Goal: Information Seeking & Learning: Find specific page/section

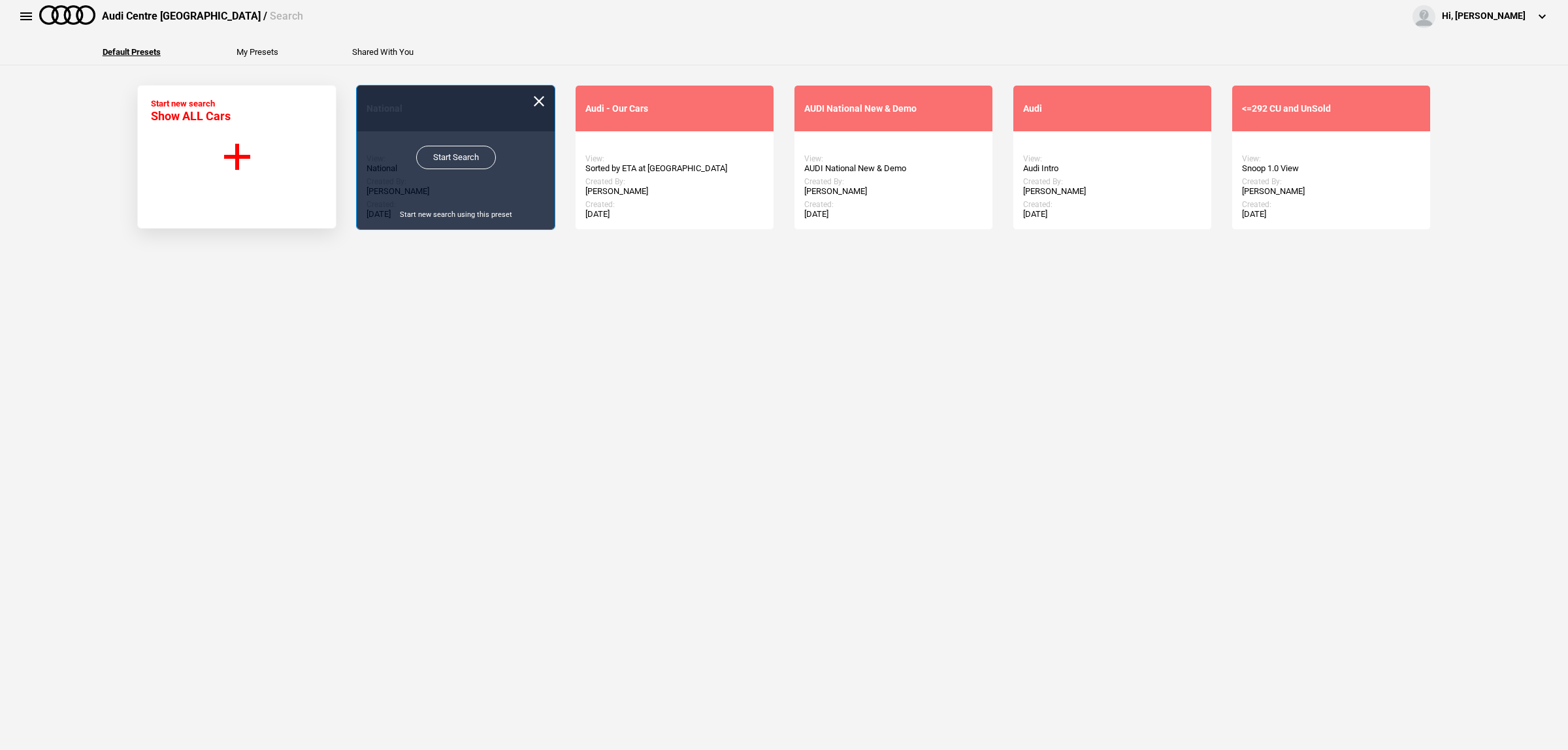
click at [464, 157] on link "Start Search" at bounding box center [456, 157] width 80 height 23
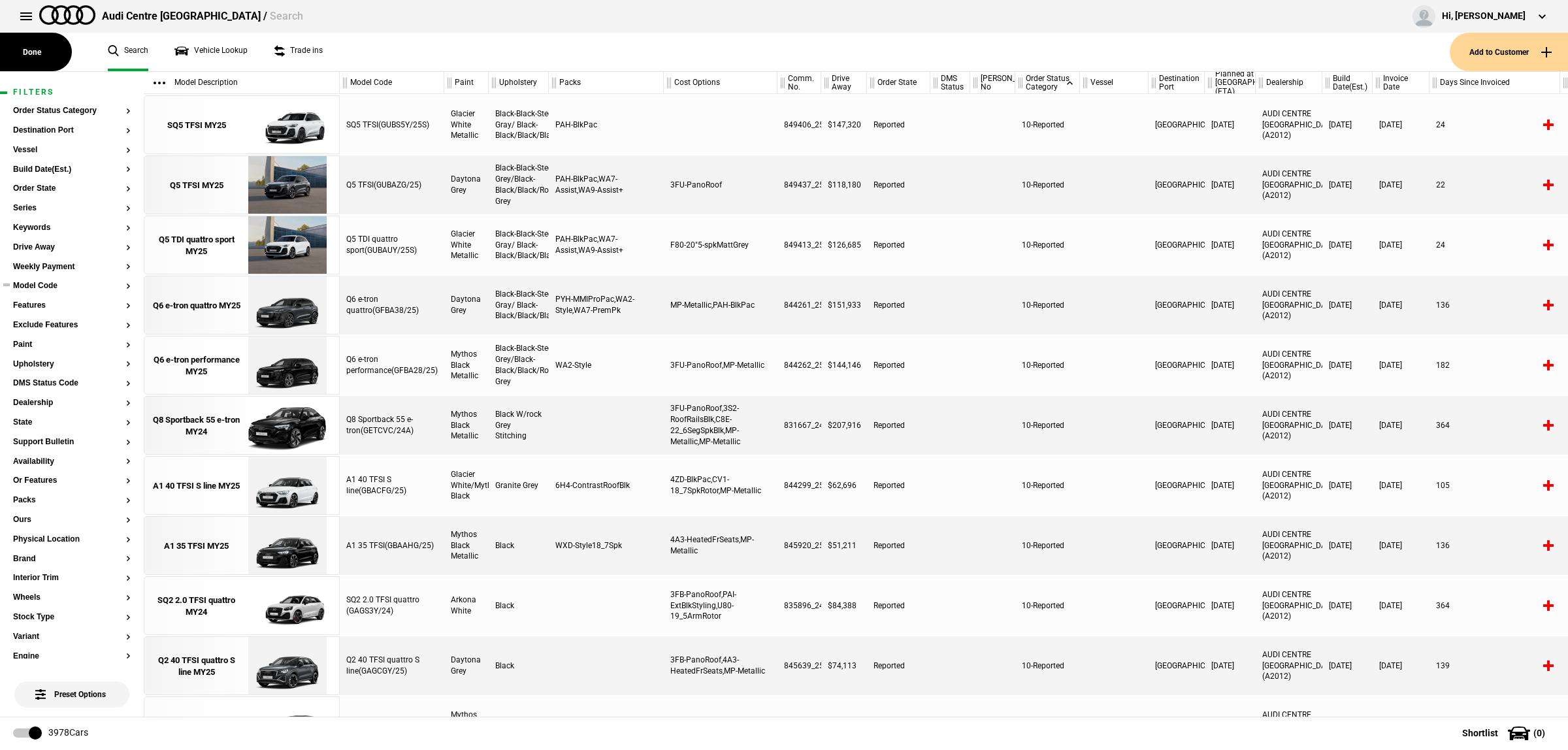
click at [52, 287] on button "Model Code" at bounding box center [71, 286] width 118 height 9
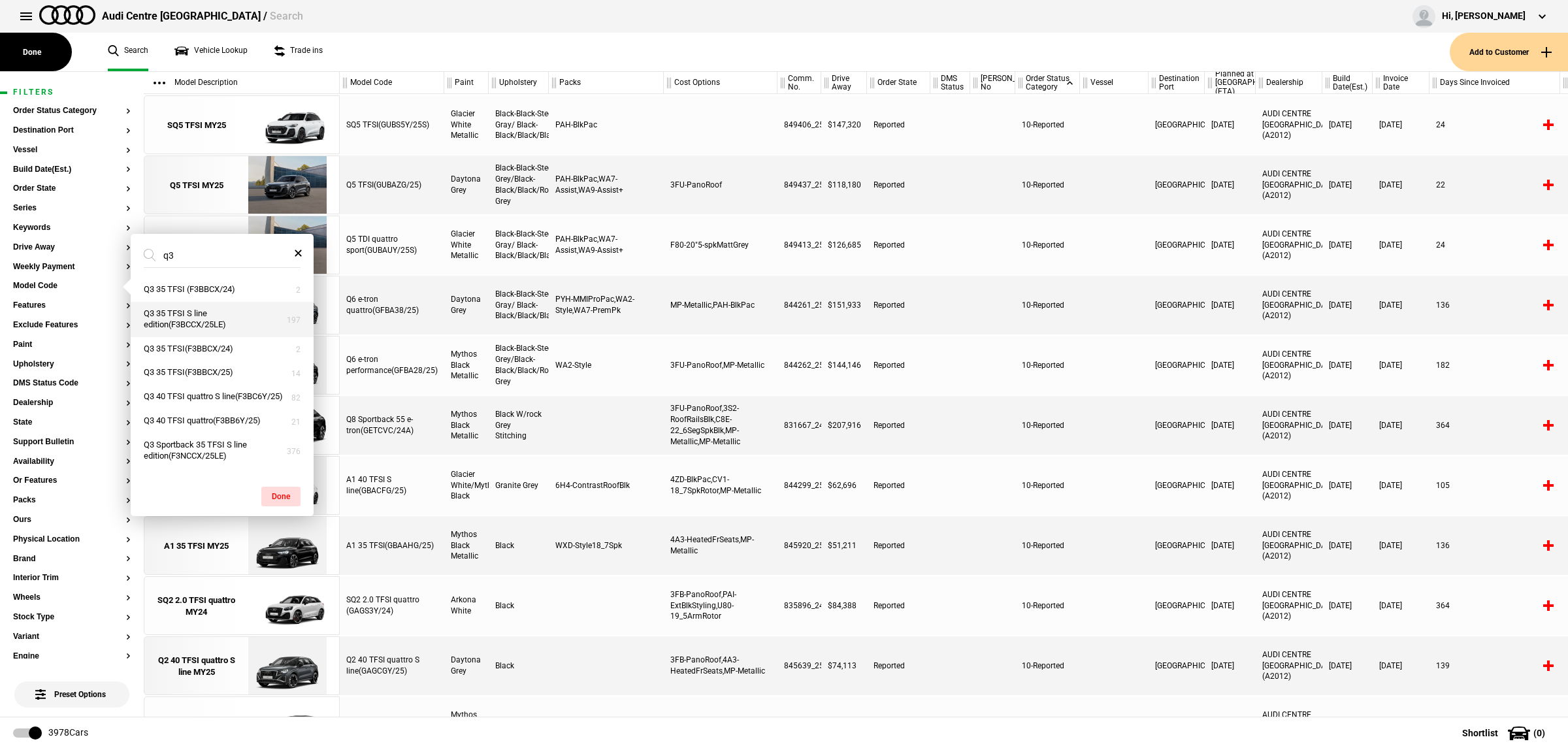
type input "q3"
click at [227, 323] on button "Q3 35 TFSI S line edition(F3BCCX/25LE)" at bounding box center [222, 319] width 183 height 35
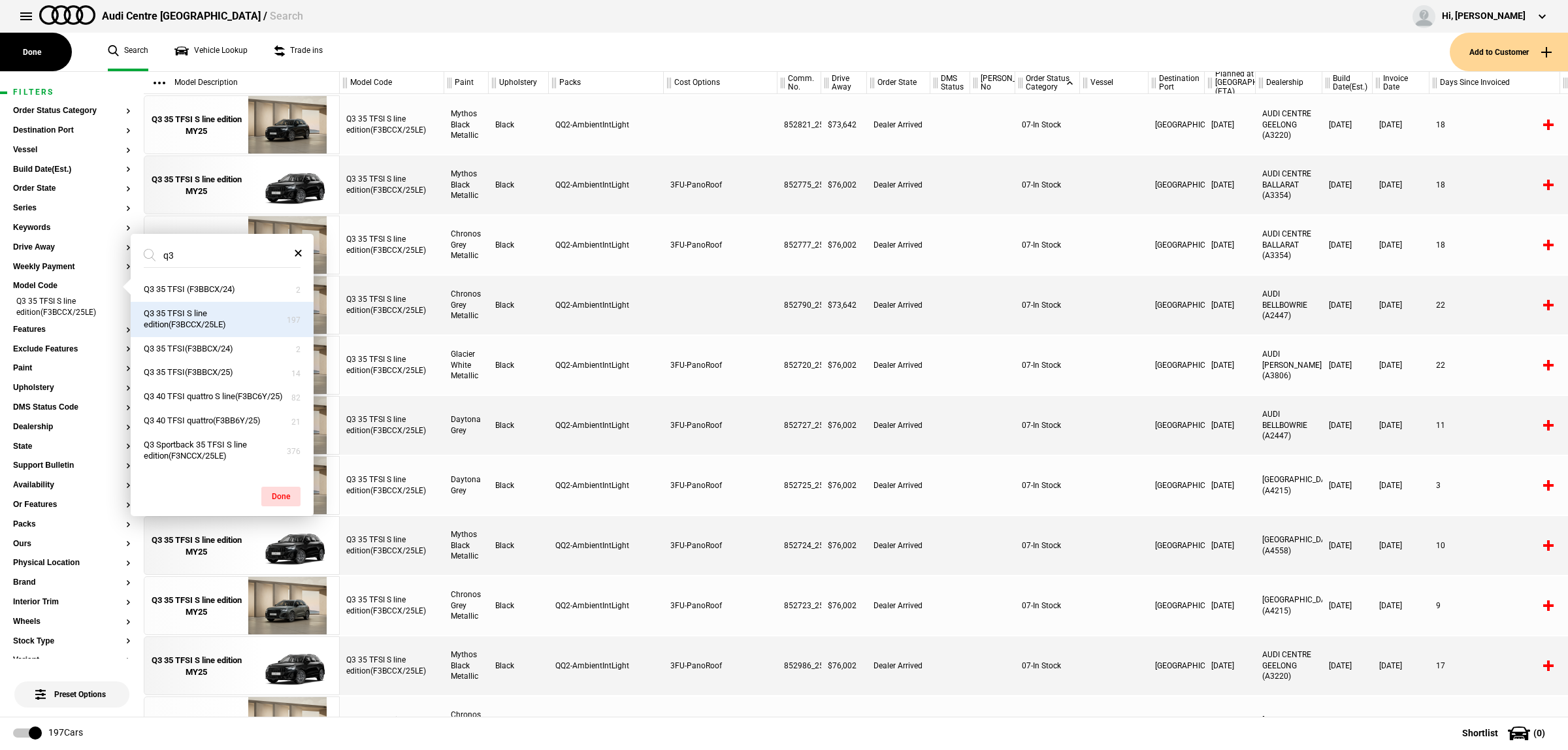
click at [1091, 427] on div at bounding box center [1114, 425] width 69 height 58
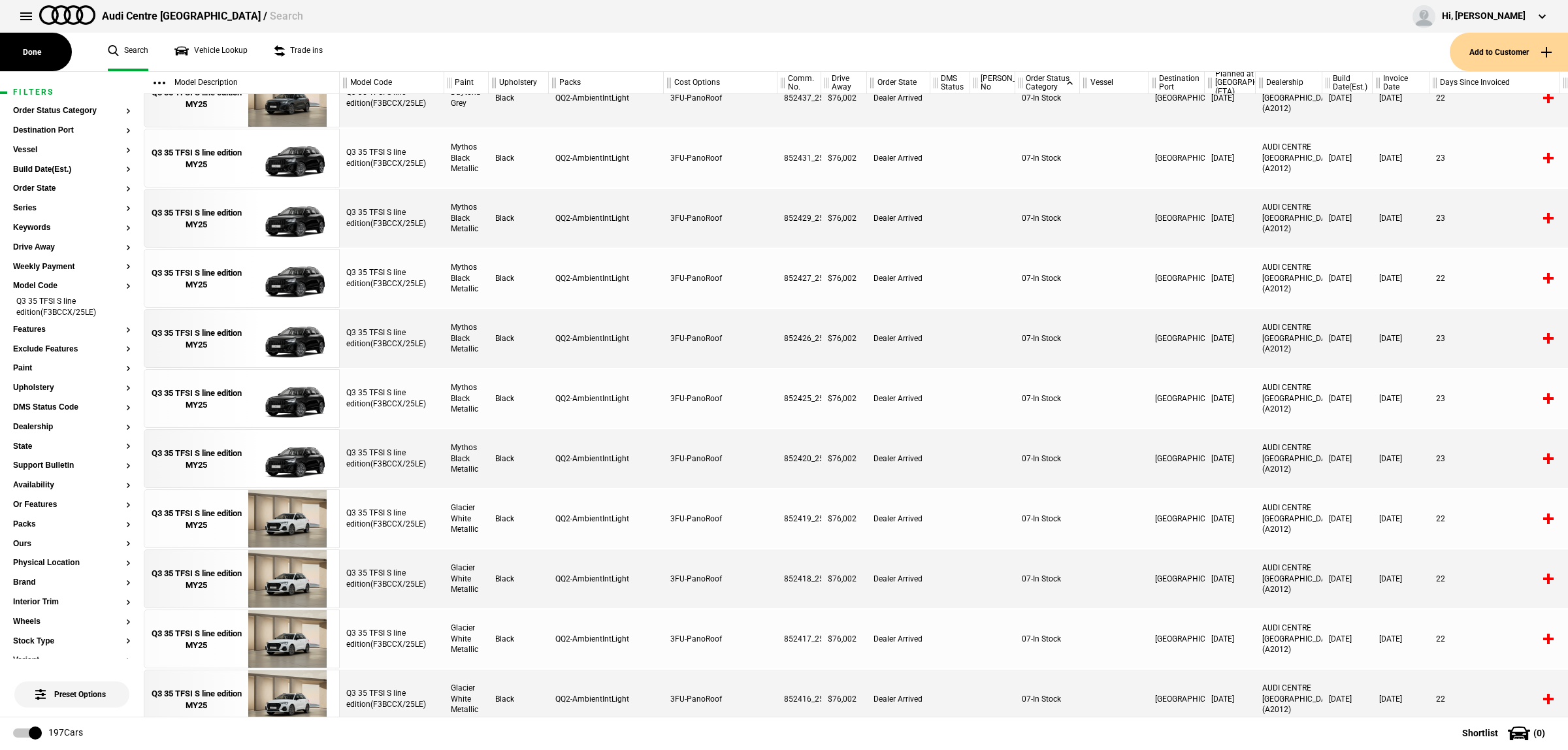
scroll to position [1385, 0]
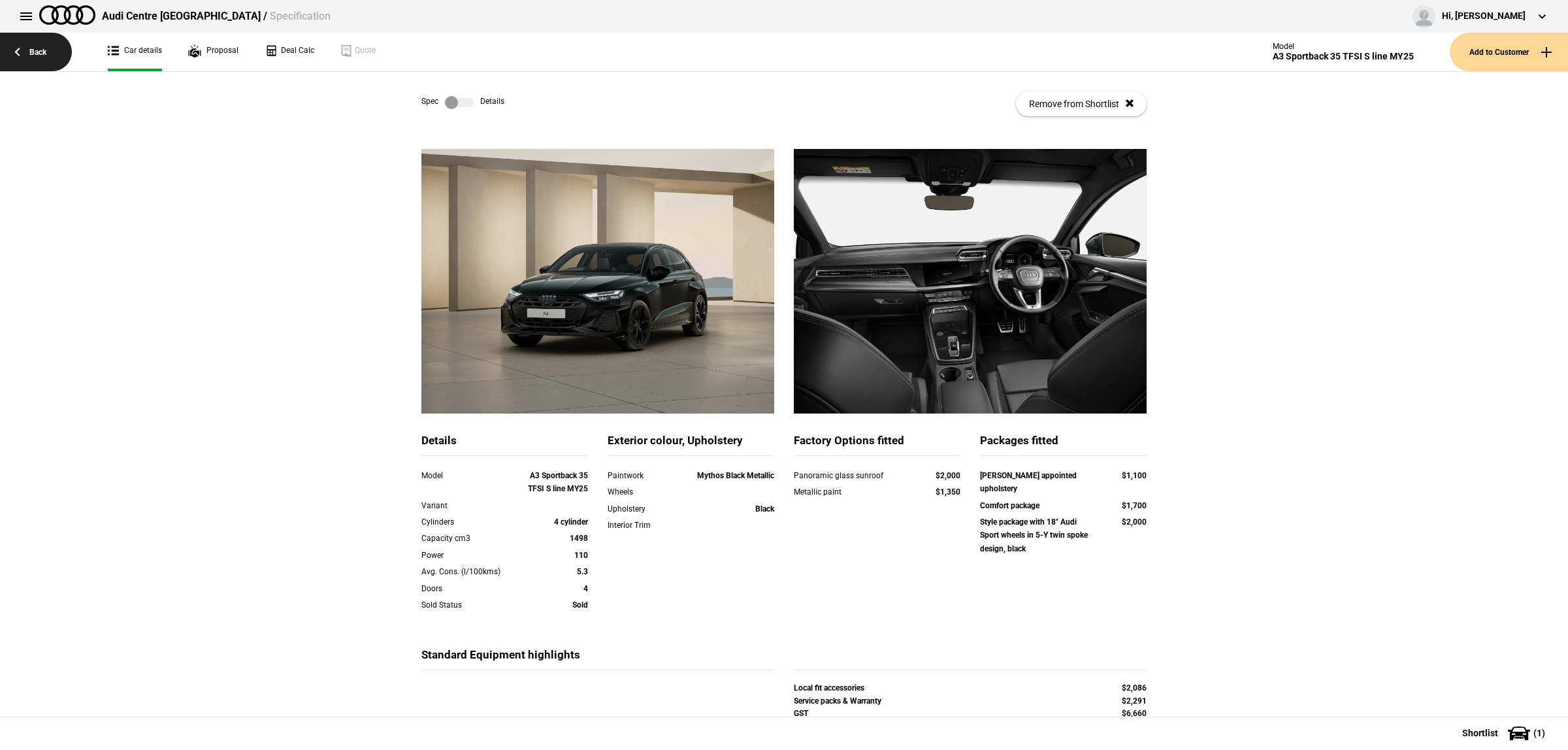
click at [56, 49] on link "Back" at bounding box center [36, 52] width 72 height 39
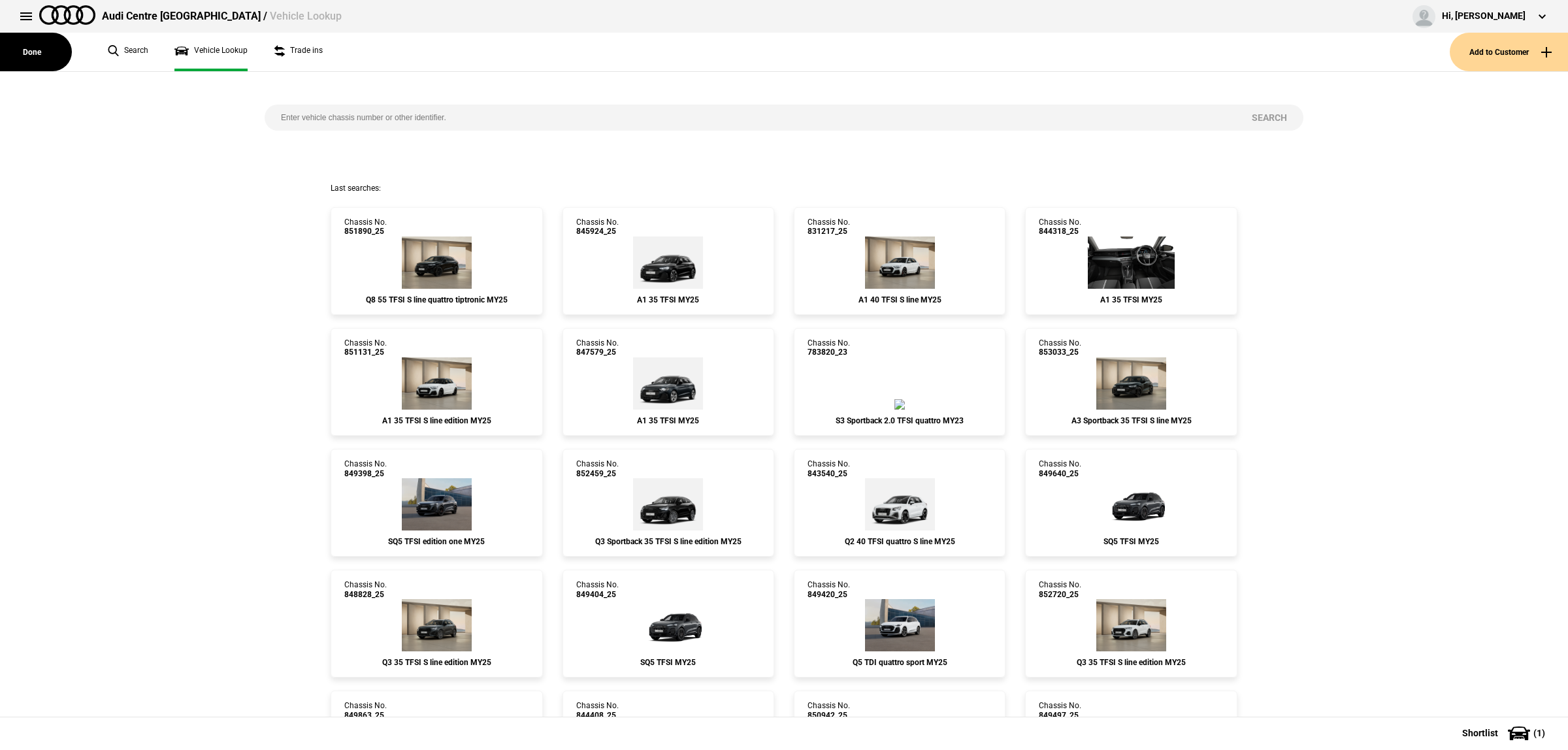
click at [361, 127] on input "search" at bounding box center [750, 118] width 971 height 26
paste input "848934"
type input "848934"
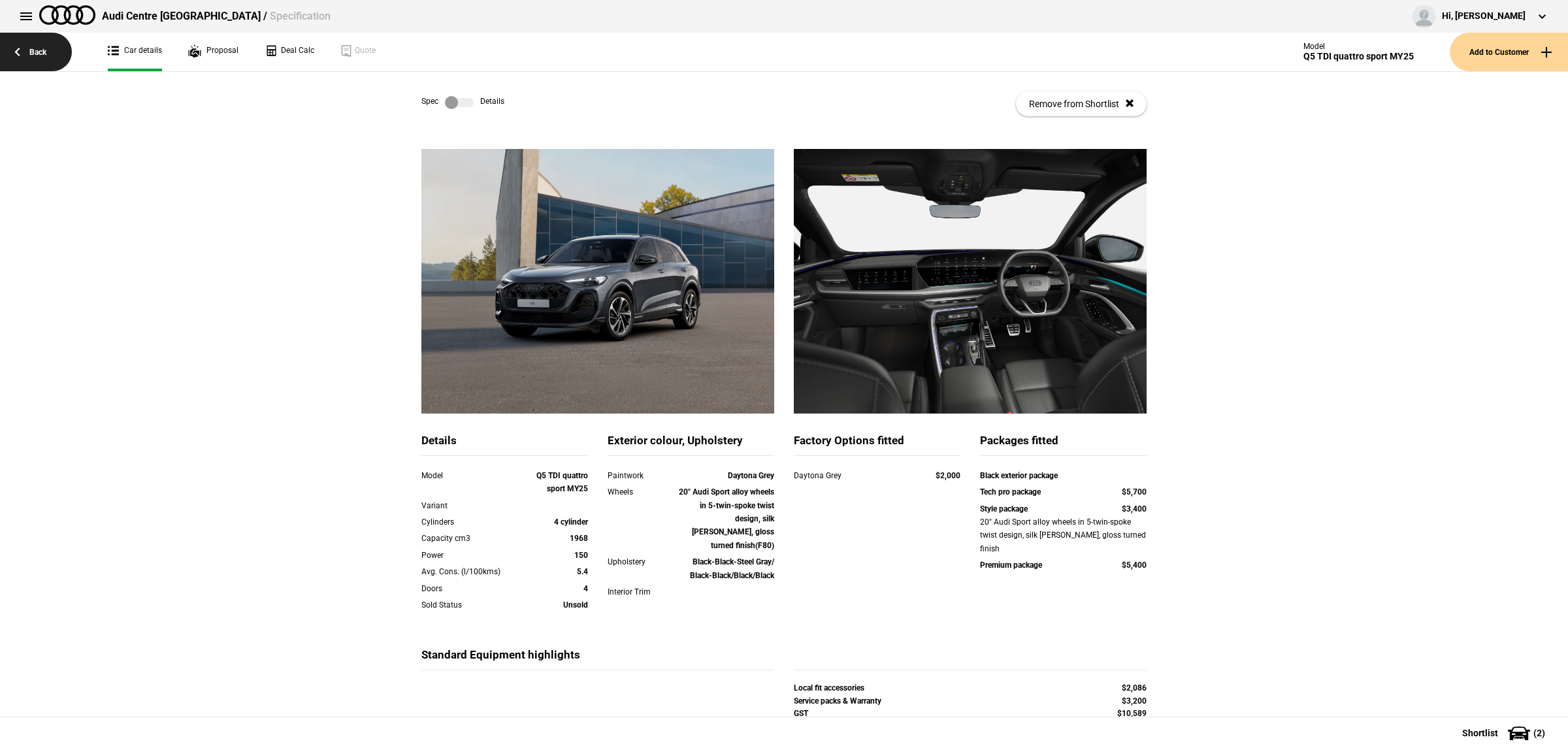
click at [54, 46] on link "Back" at bounding box center [36, 52] width 72 height 39
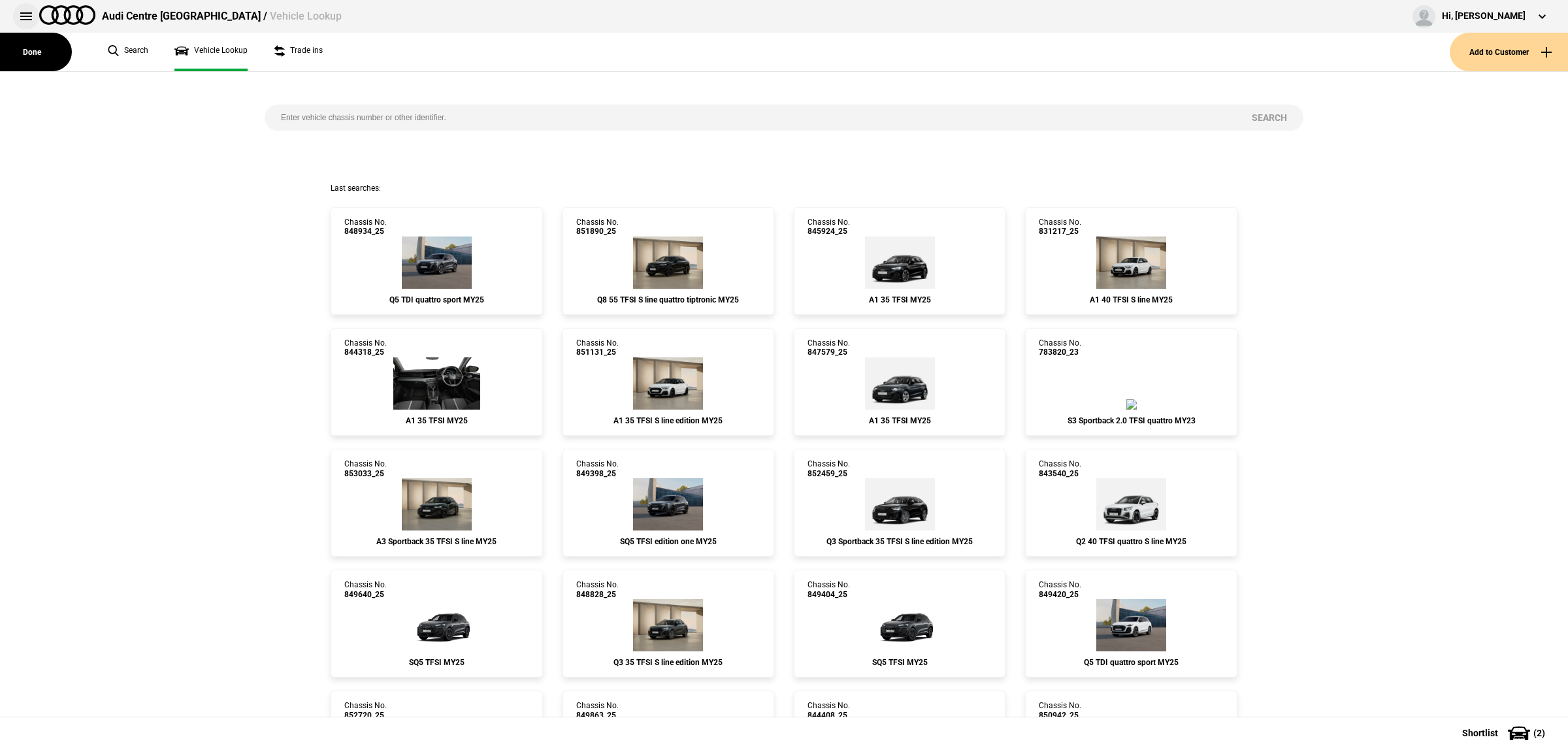
click at [24, 22] on button at bounding box center [26, 16] width 26 height 26
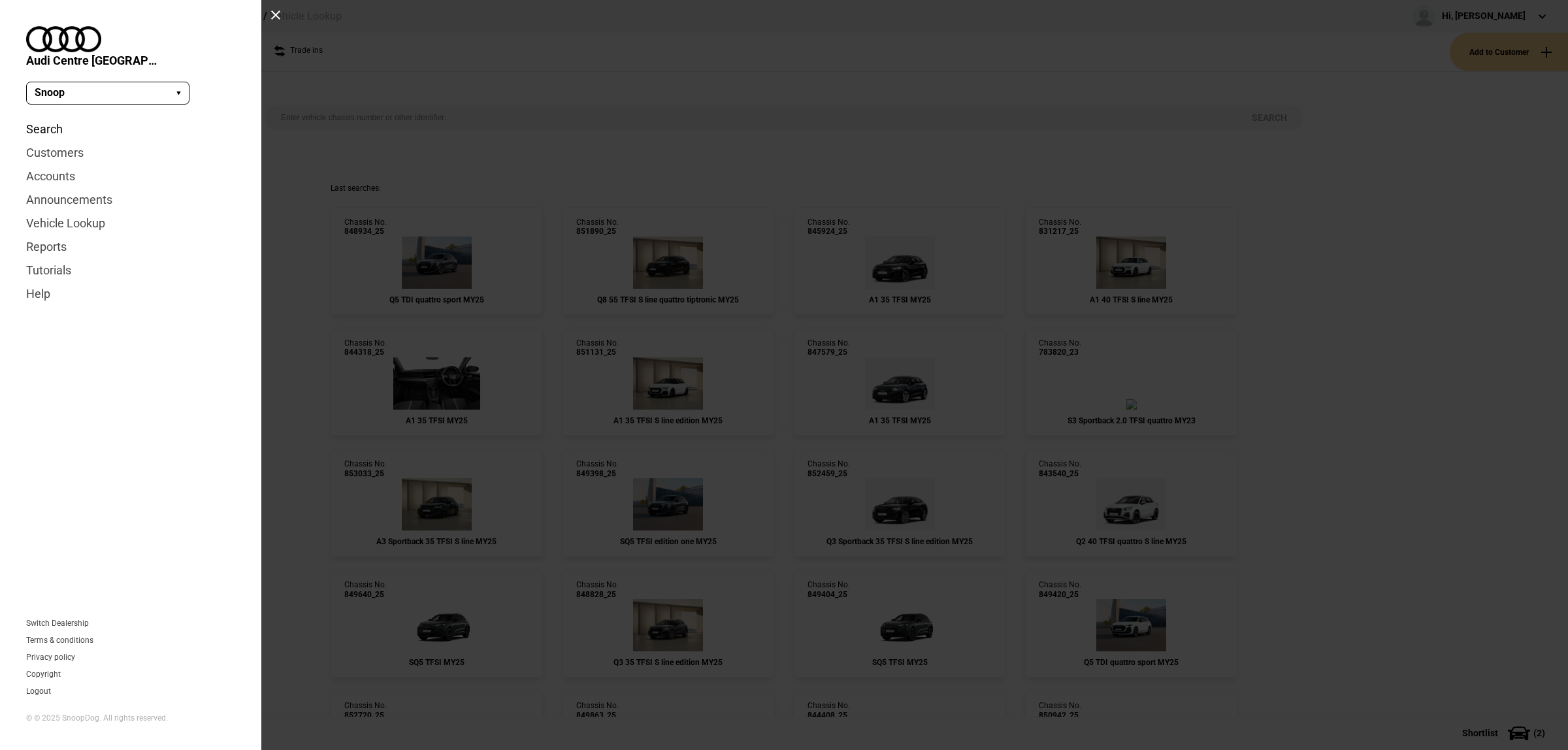
click at [60, 118] on link "Search" at bounding box center [130, 129] width 209 height 23
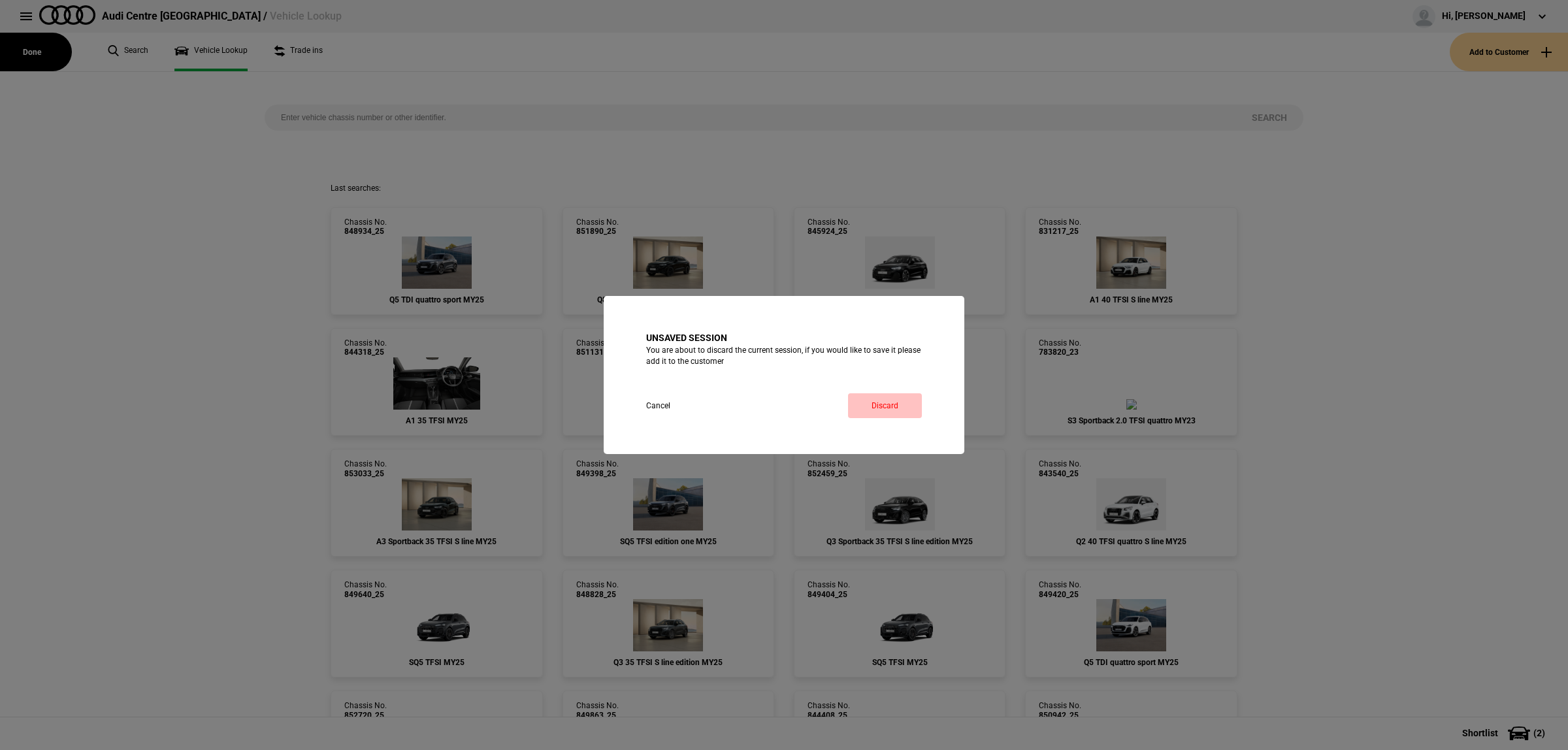
click at [882, 405] on link "Discard" at bounding box center [885, 405] width 74 height 25
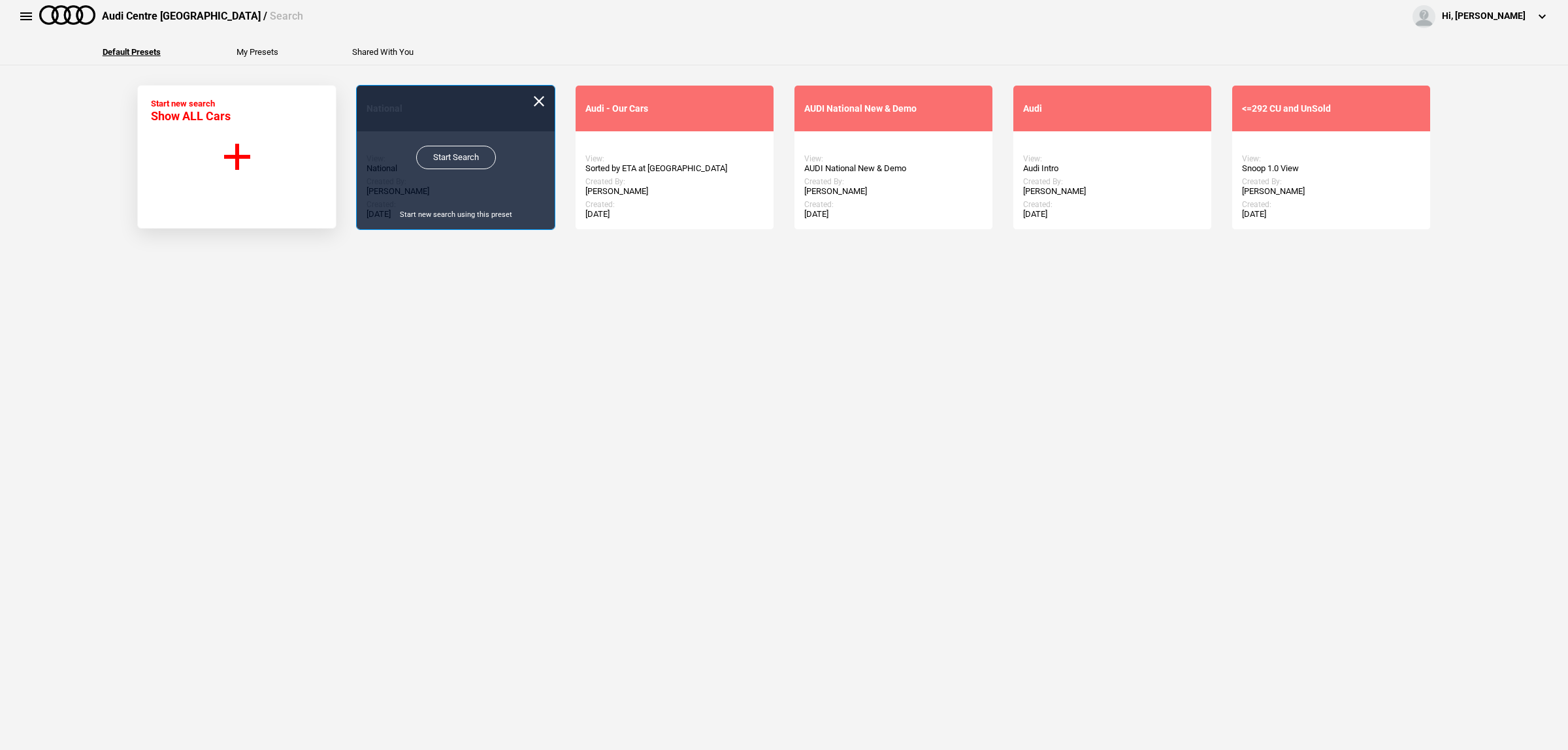
click at [471, 157] on link "Start Search" at bounding box center [456, 157] width 80 height 23
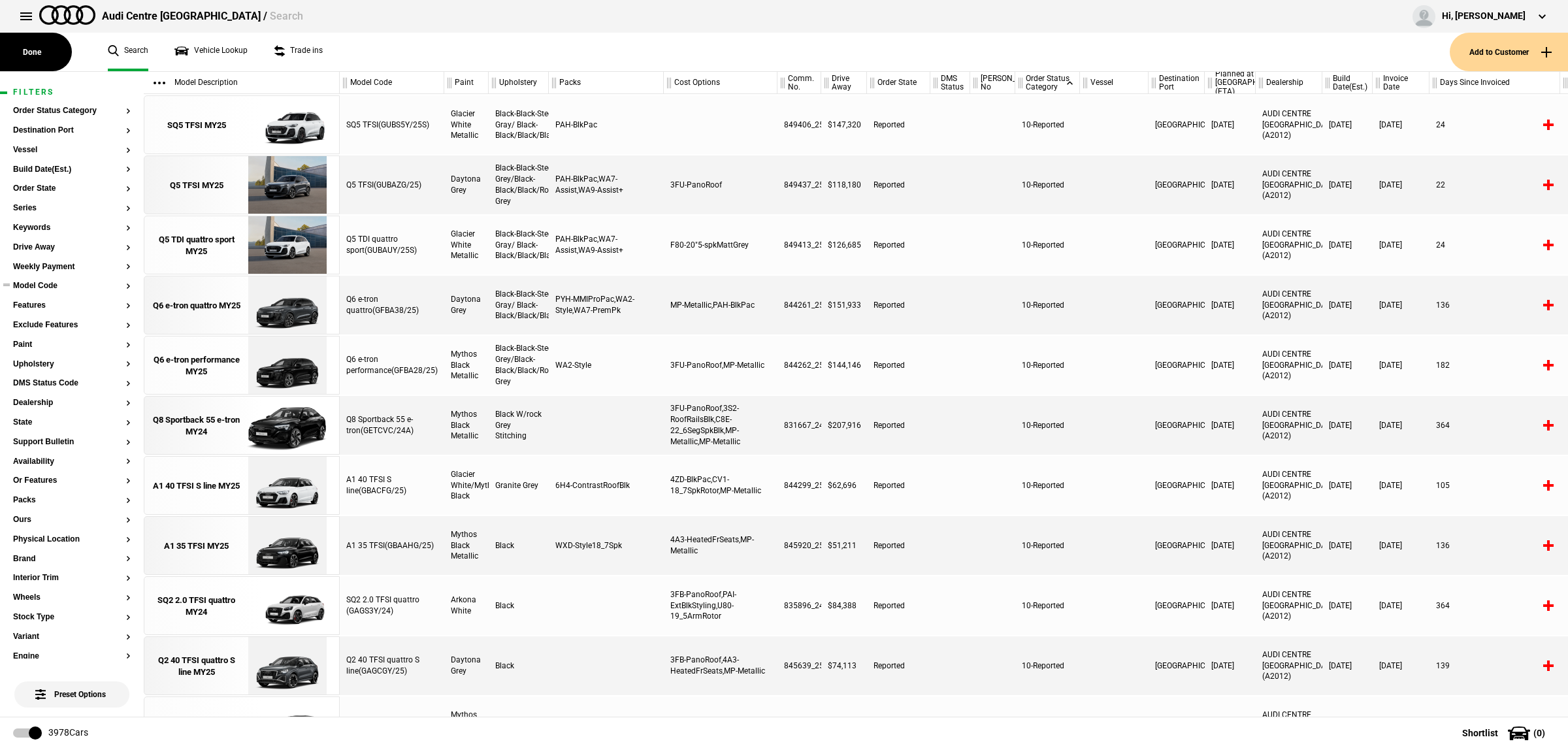
click at [49, 287] on button "Model Code" at bounding box center [71, 286] width 118 height 9
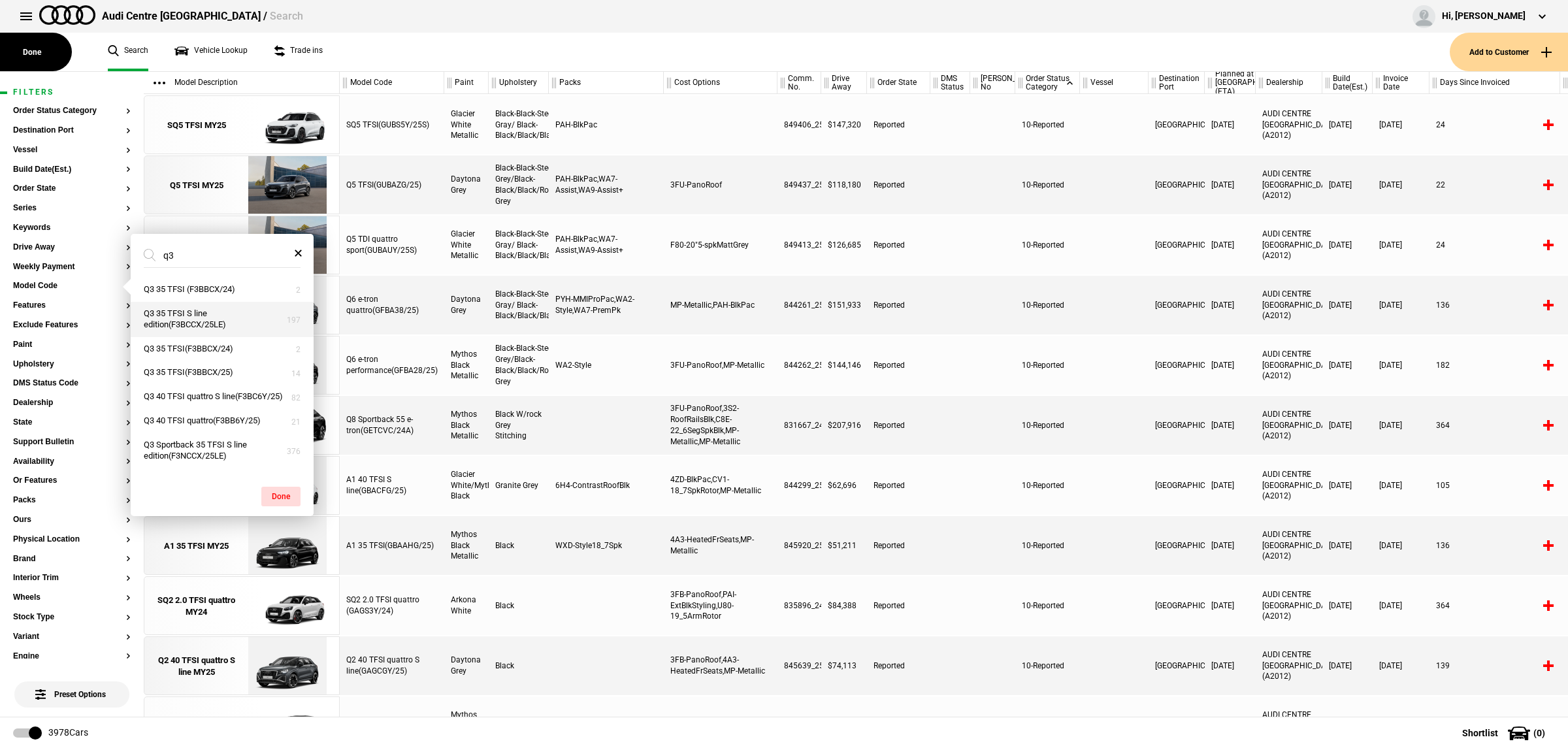
type input "q3"
click at [227, 324] on button "Q3 35 TFSI S line edition(F3BCCX/25LE)" at bounding box center [222, 319] width 183 height 35
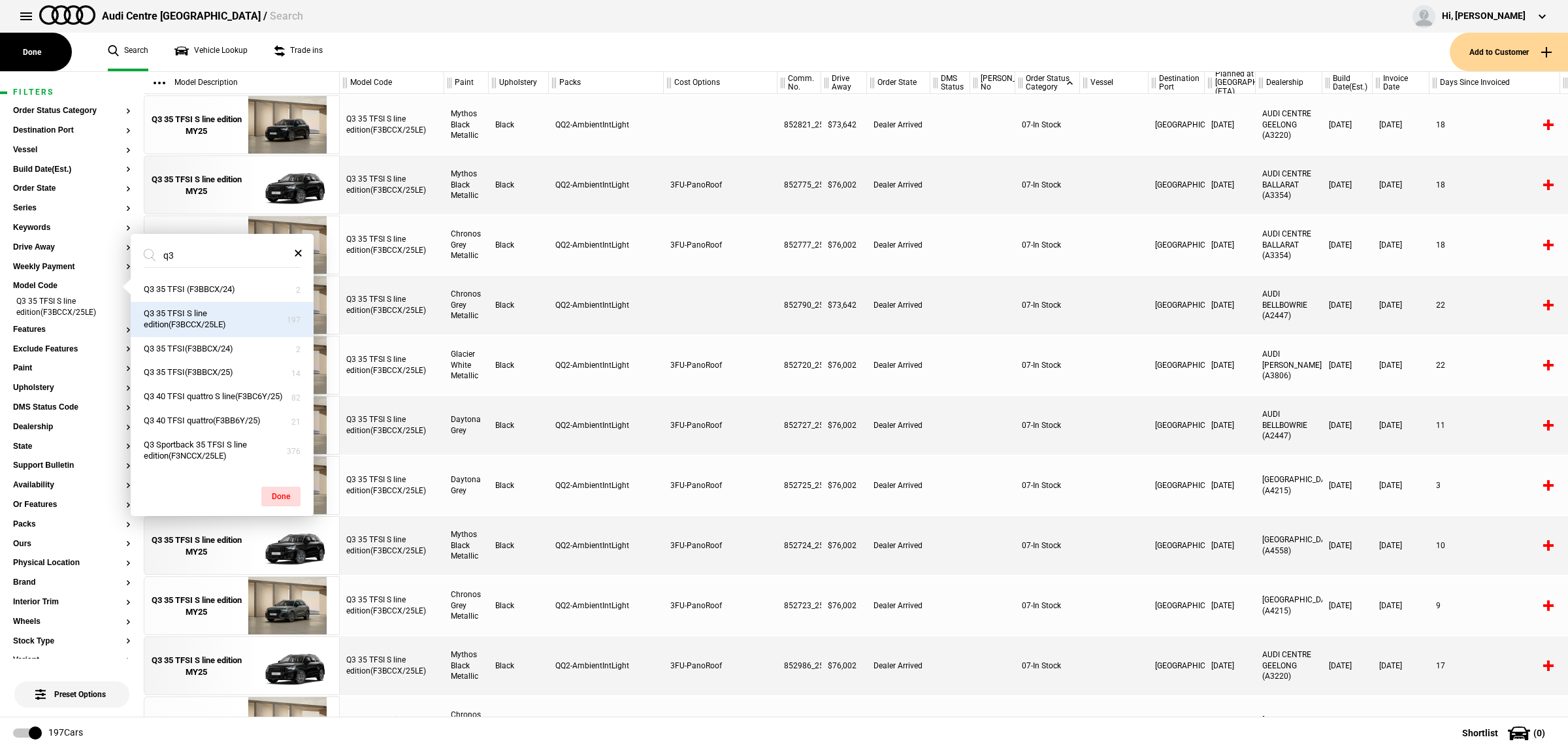
click at [942, 349] on div at bounding box center [950, 365] width 40 height 58
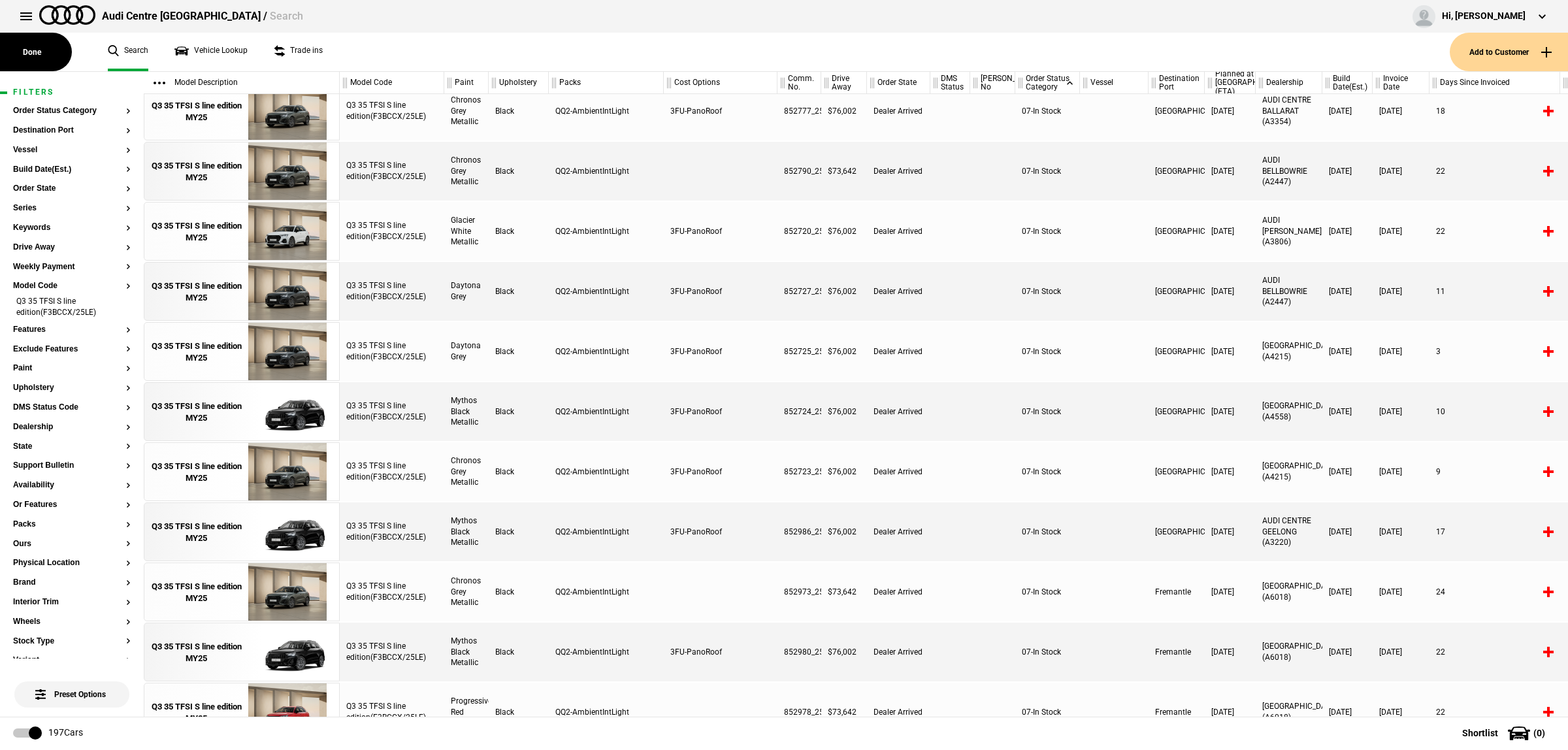
scroll to position [163, 0]
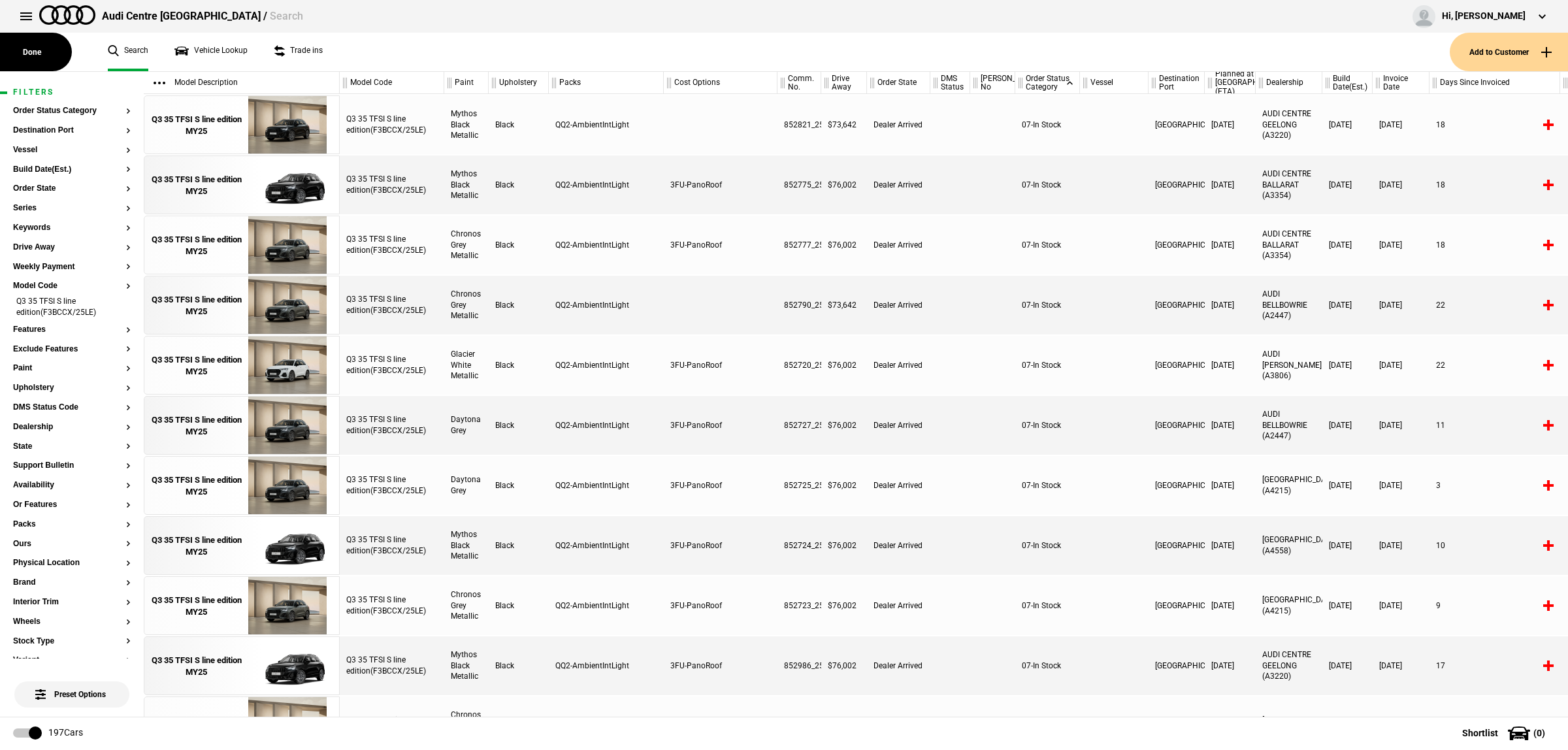
click at [1282, 85] on div "Dealership" at bounding box center [1288, 83] width 66 height 22
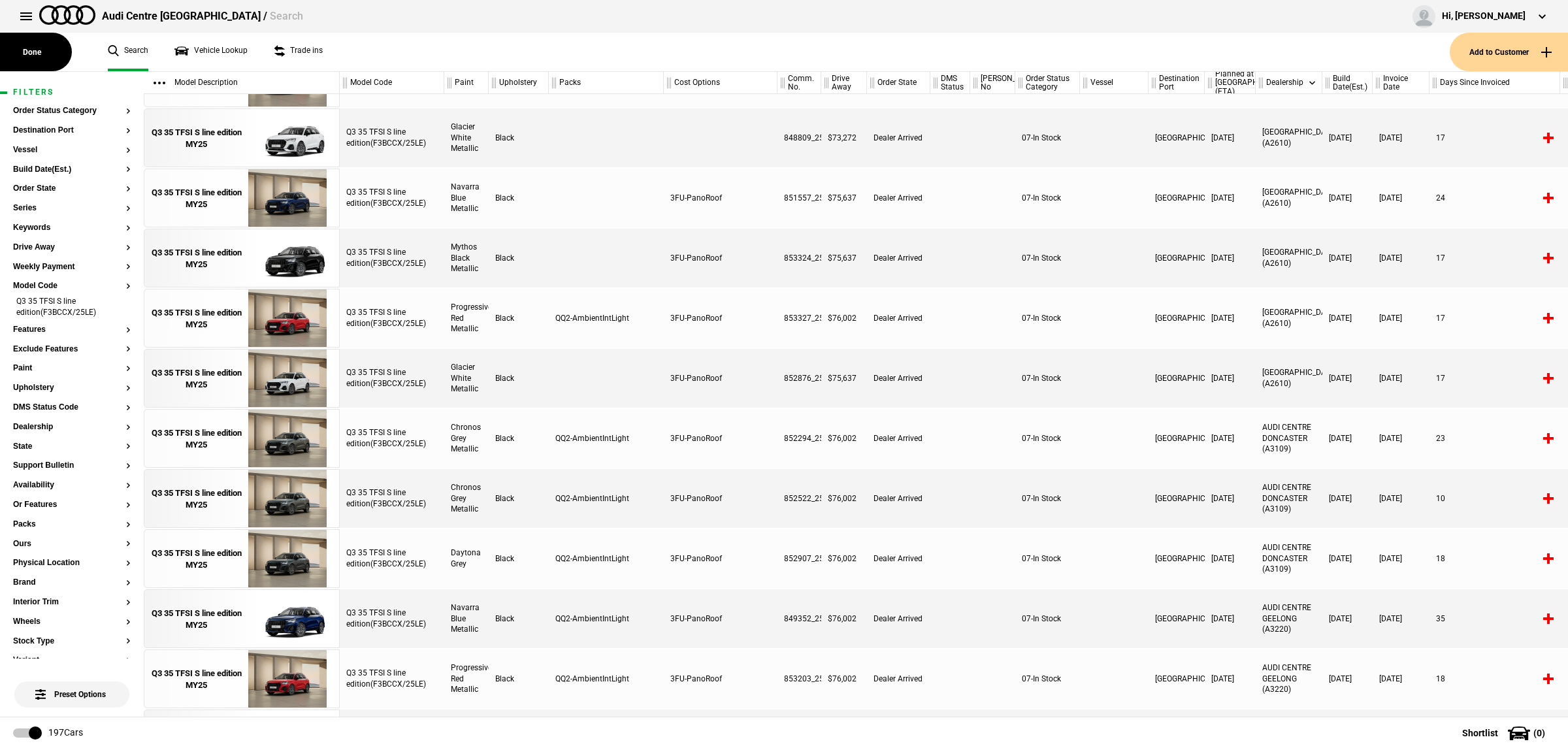
scroll to position [1956, 0]
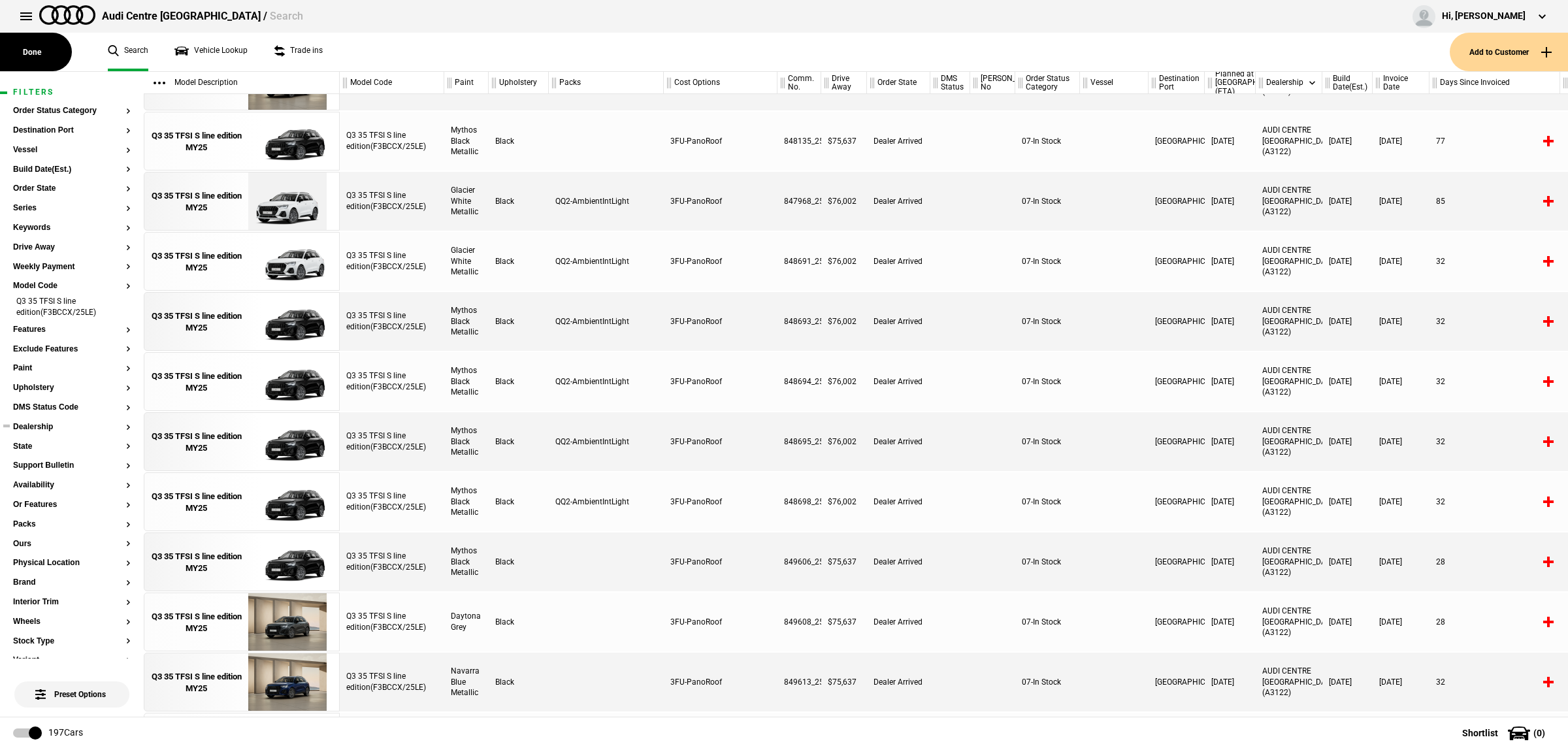
click at [46, 422] on button "Dealership" at bounding box center [71, 427] width 118 height 9
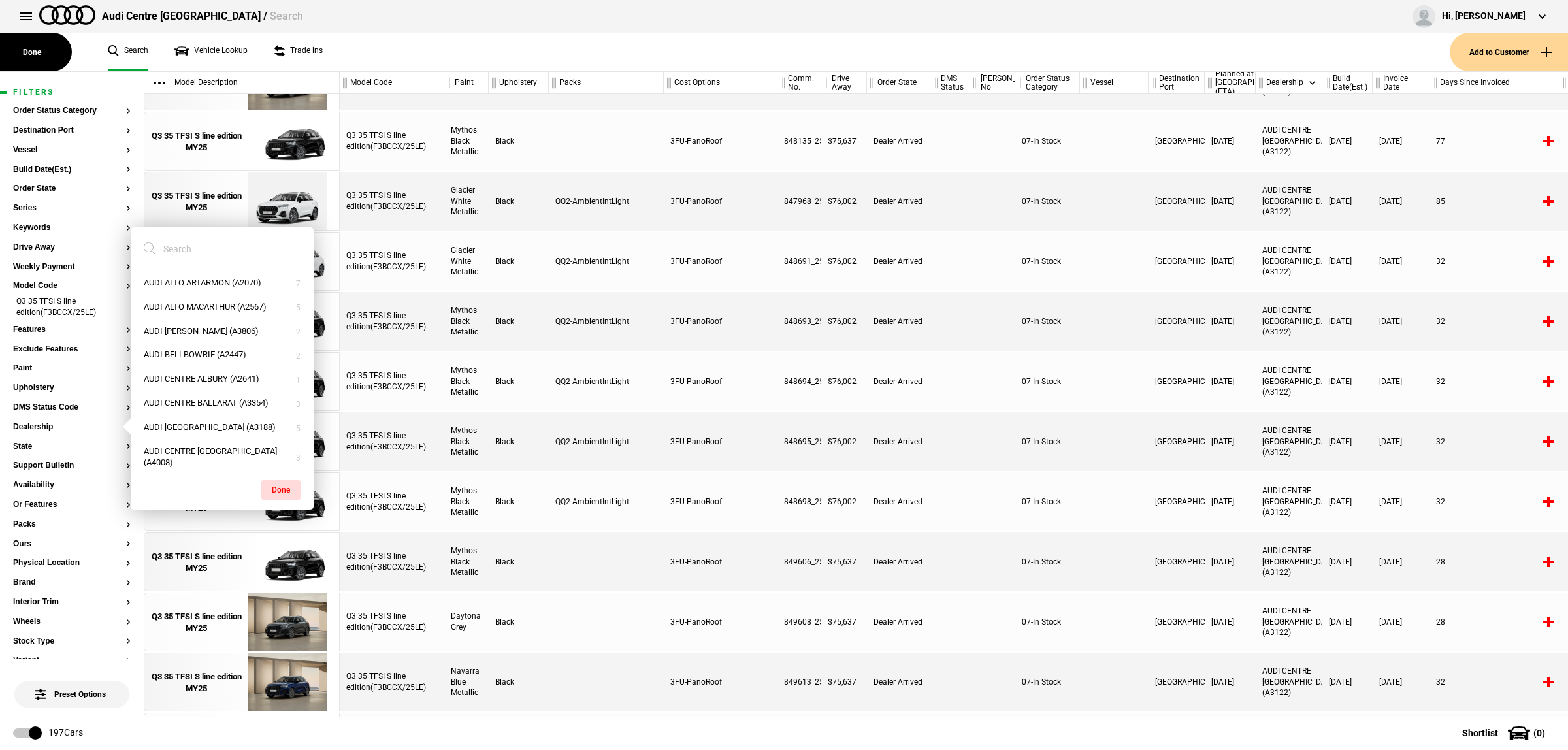
click at [566, 31] on div "Audi Centre [GEOGRAPHIC_DATA] / Search Hi, [PERSON_NAME] Edit profile Logout" at bounding box center [784, 16] width 1568 height 33
click at [115, 305] on li "Q3 35 TFSI S line edition(F3BCCX/25LE)" at bounding box center [71, 308] width 118 height 24
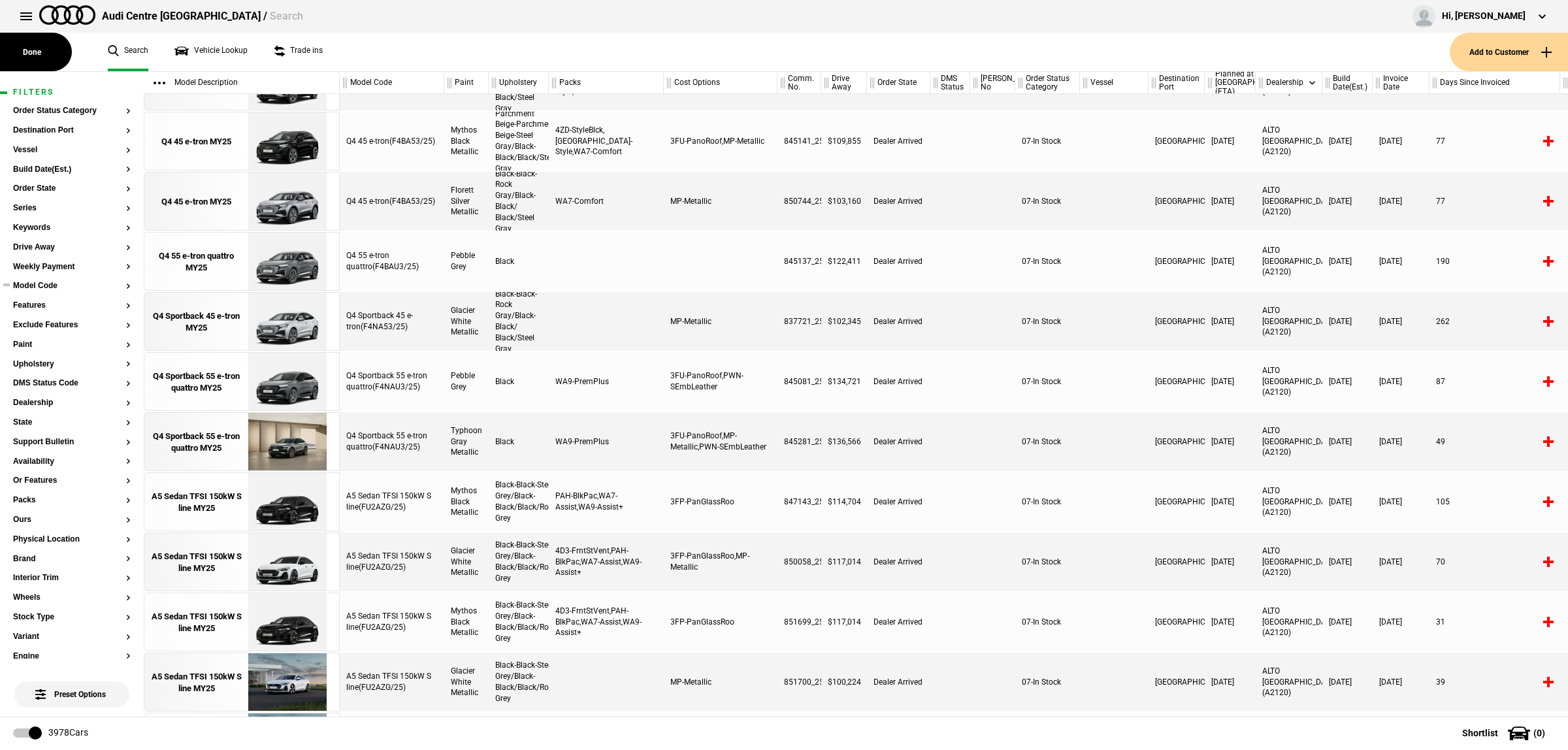
click at [54, 286] on button "Model Code" at bounding box center [71, 286] width 118 height 9
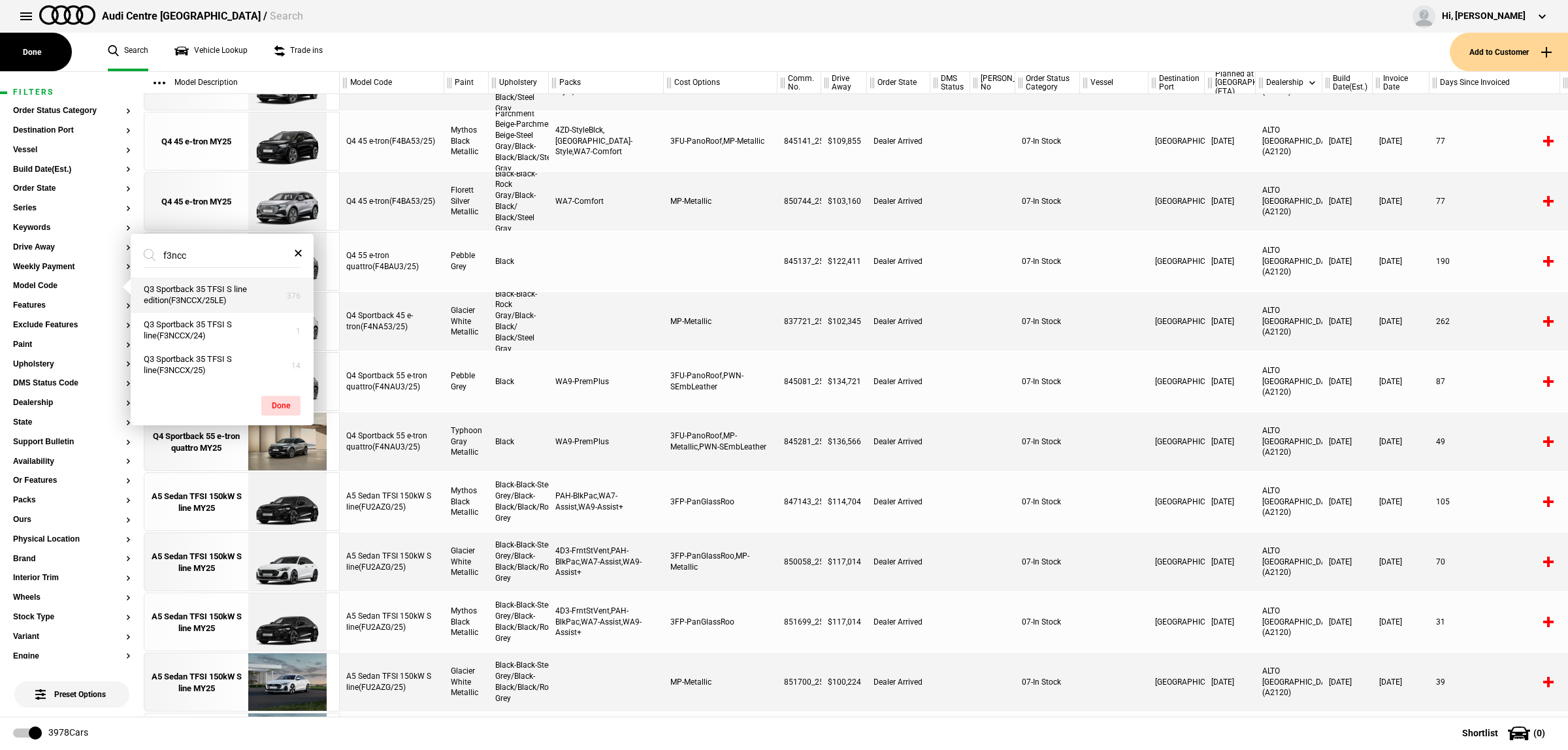
type input "f3ncc"
click at [224, 299] on button "Q3 Sportback 35 TFSI S line edition(F3NCCX/25LE)" at bounding box center [222, 295] width 183 height 35
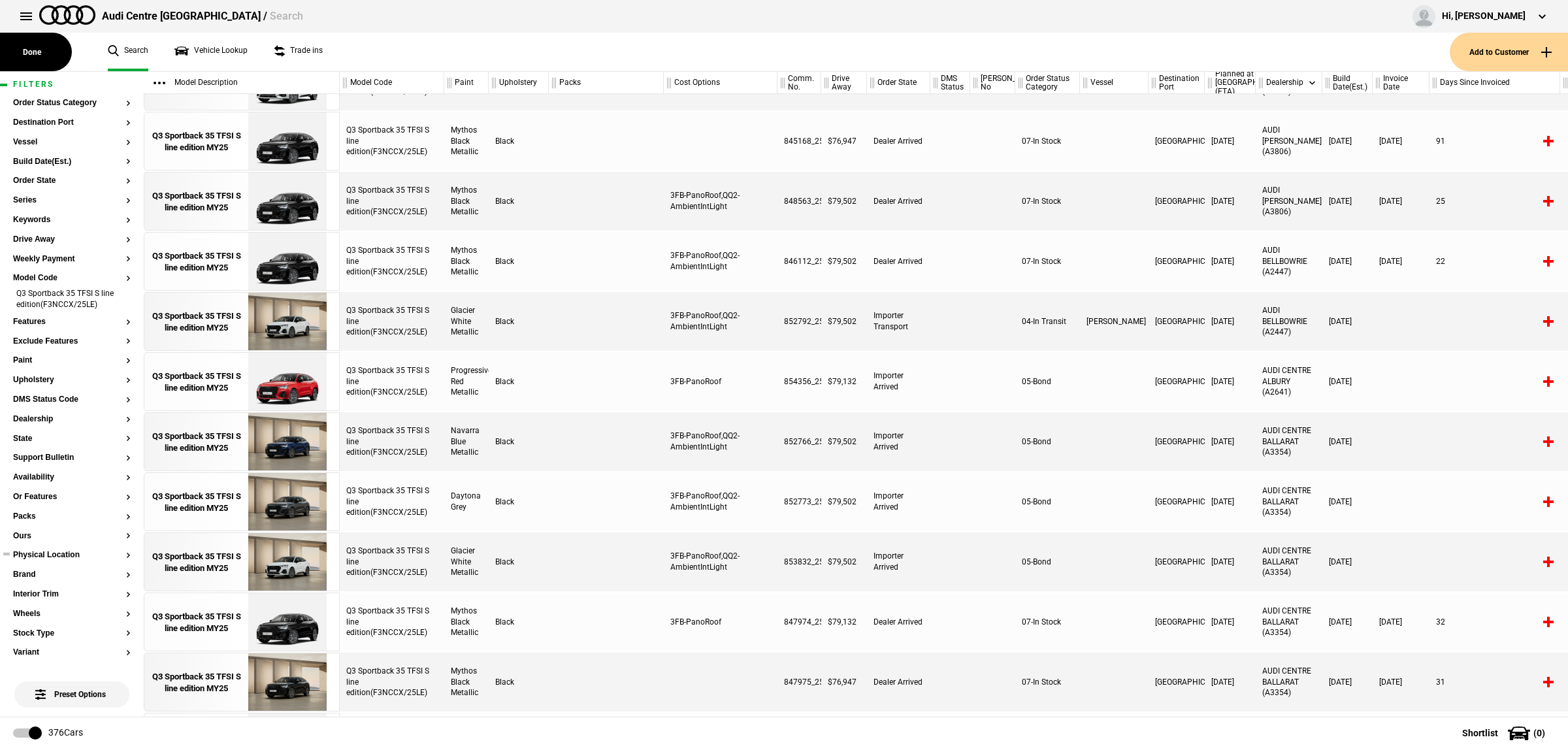
scroll to position [0, 0]
click at [51, 190] on button "Order State" at bounding box center [71, 188] width 118 height 9
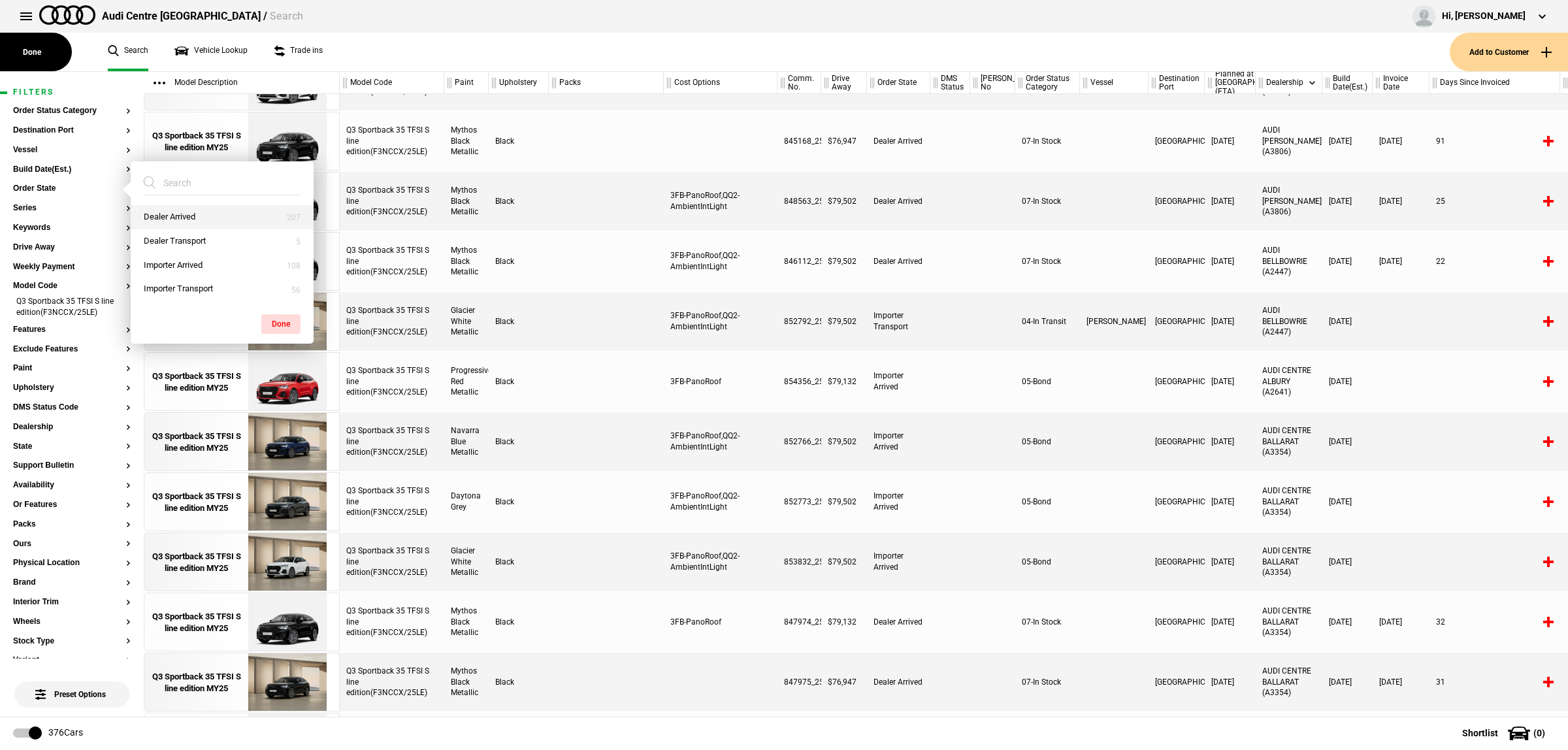
click at [218, 219] on button "Dealer Arrived" at bounding box center [222, 217] width 183 height 24
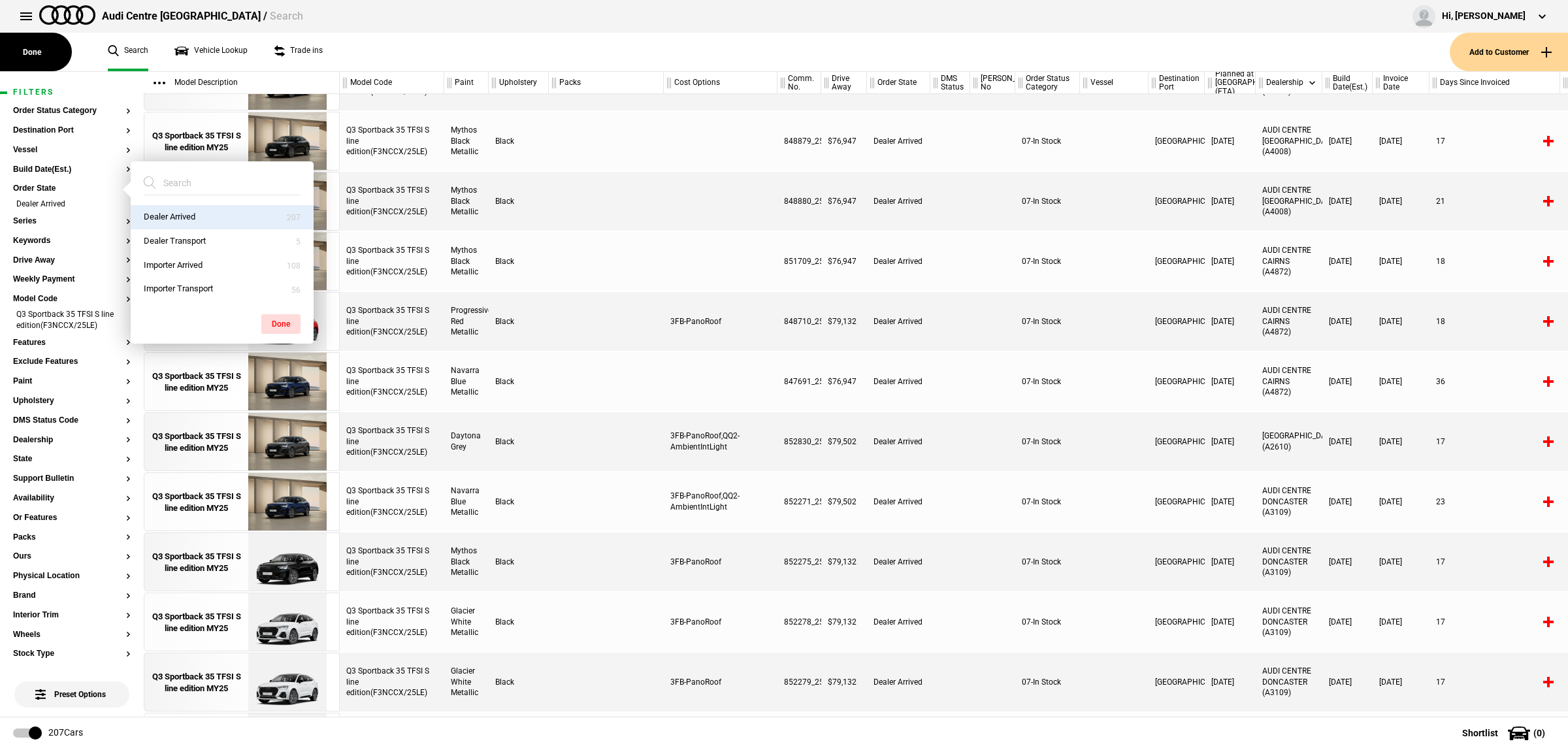
click at [658, 217] on div at bounding box center [606, 201] width 115 height 58
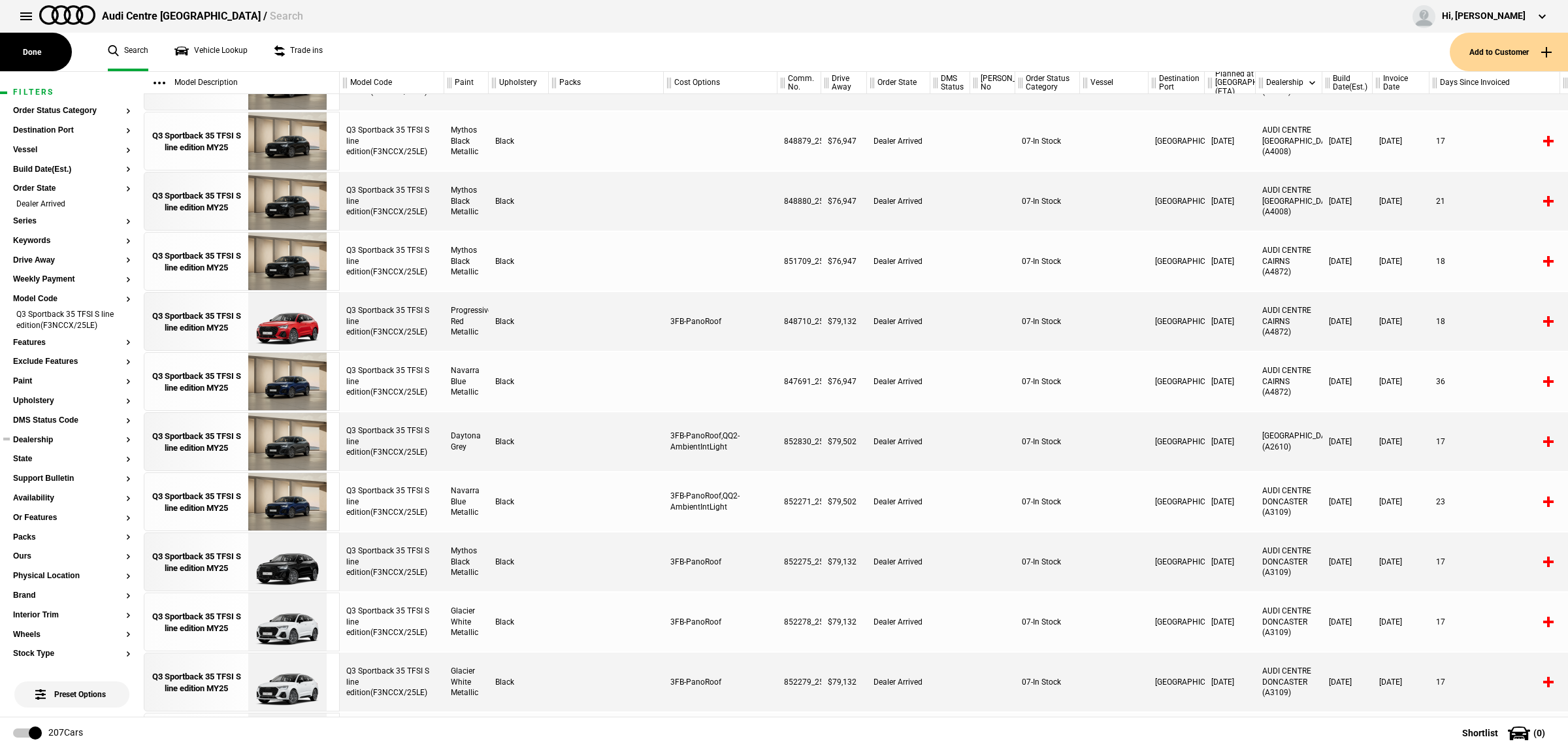
click at [58, 443] on button "Dealership" at bounding box center [71, 440] width 118 height 9
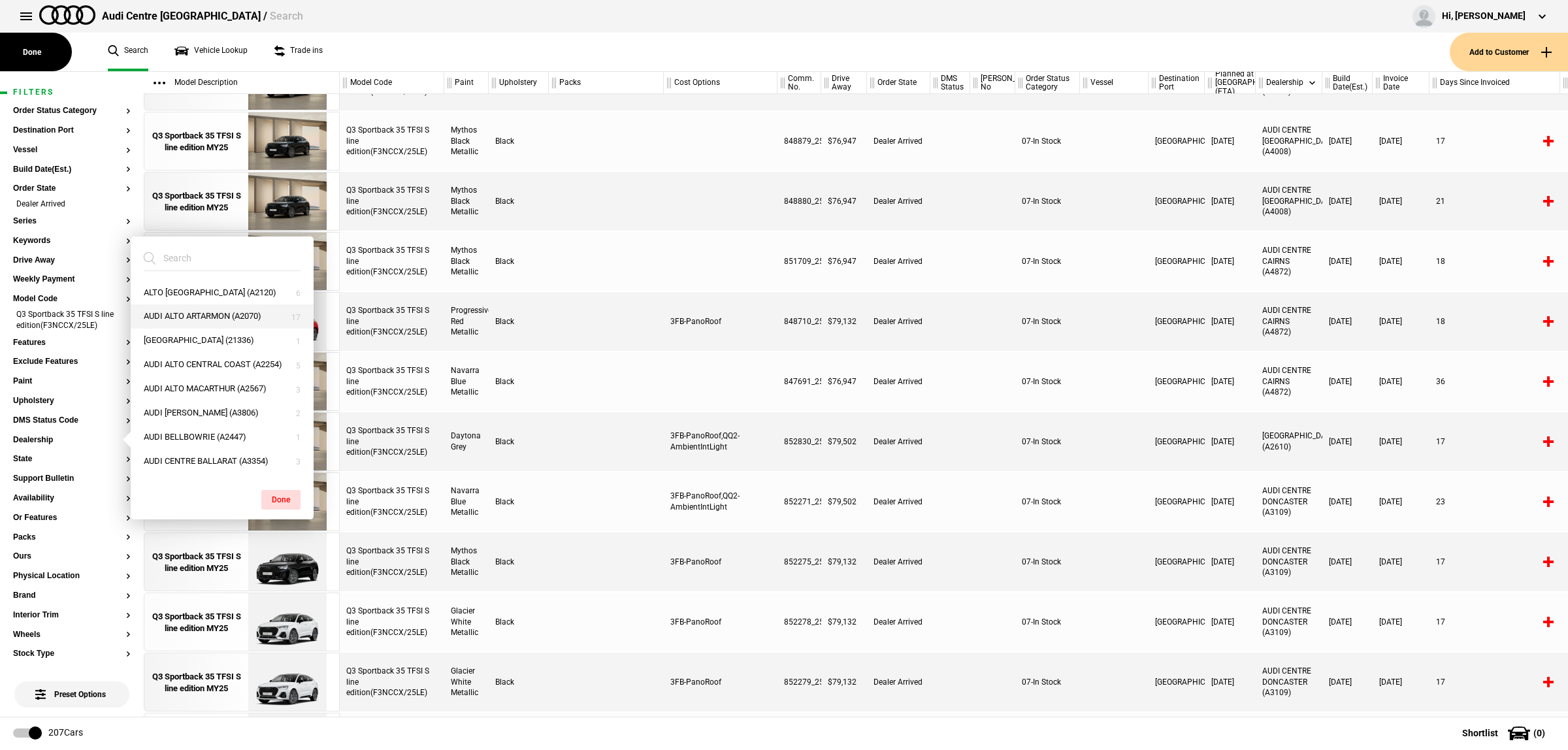
click at [238, 319] on button "AUDI ALTO ARTARMON (A2070)" at bounding box center [222, 317] width 183 height 24
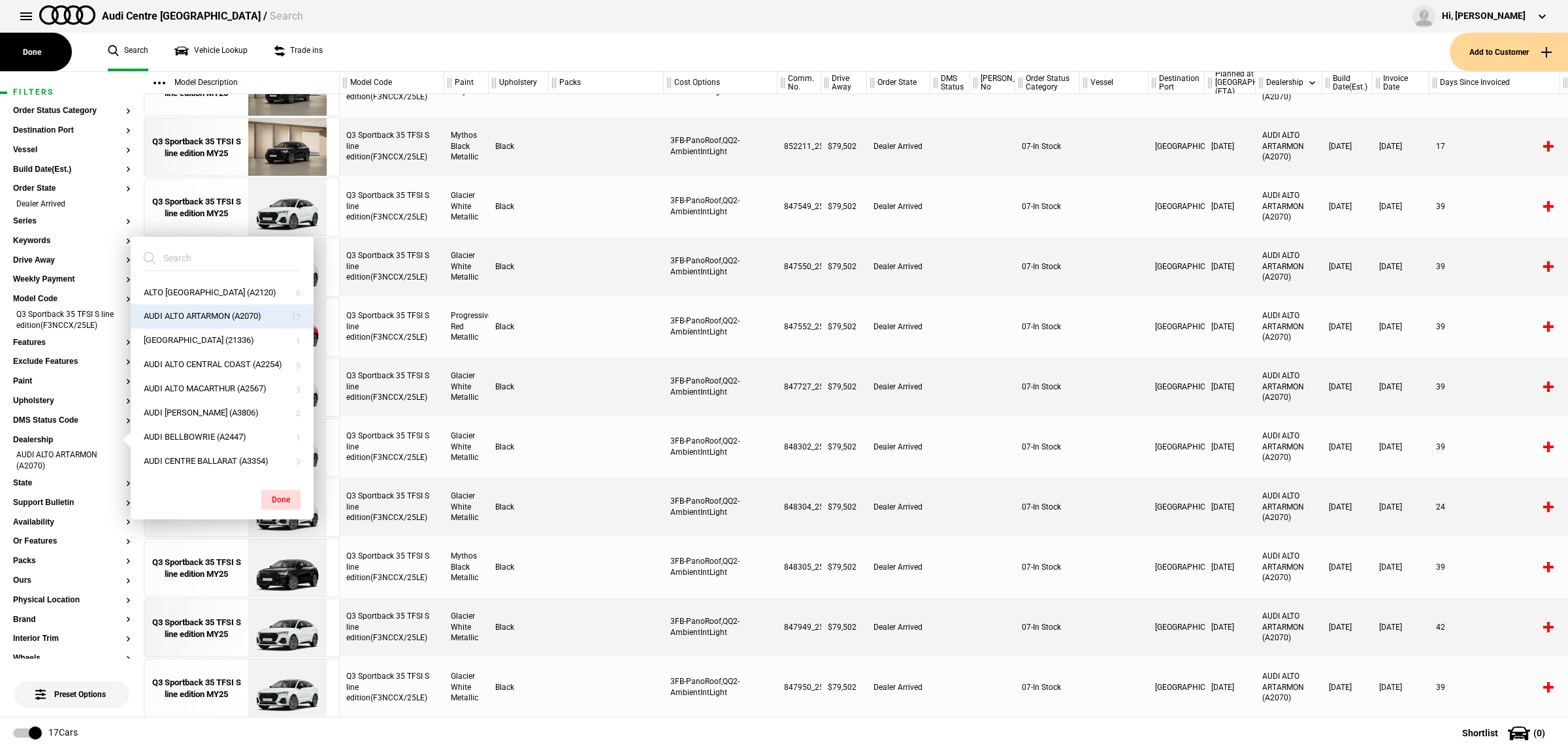
scroll to position [398, 0]
click at [965, 417] on div at bounding box center [950, 446] width 40 height 58
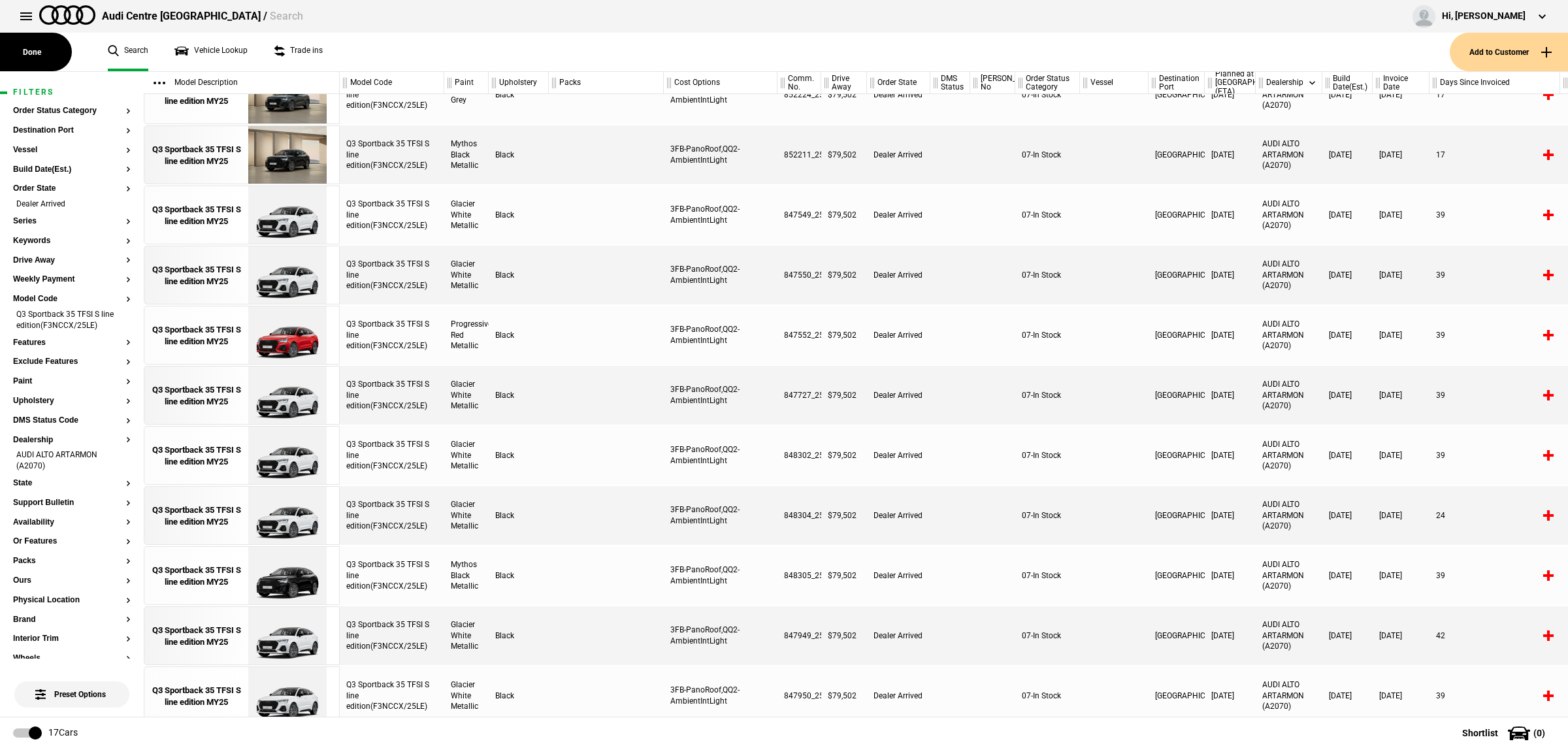
scroll to position [387, 0]
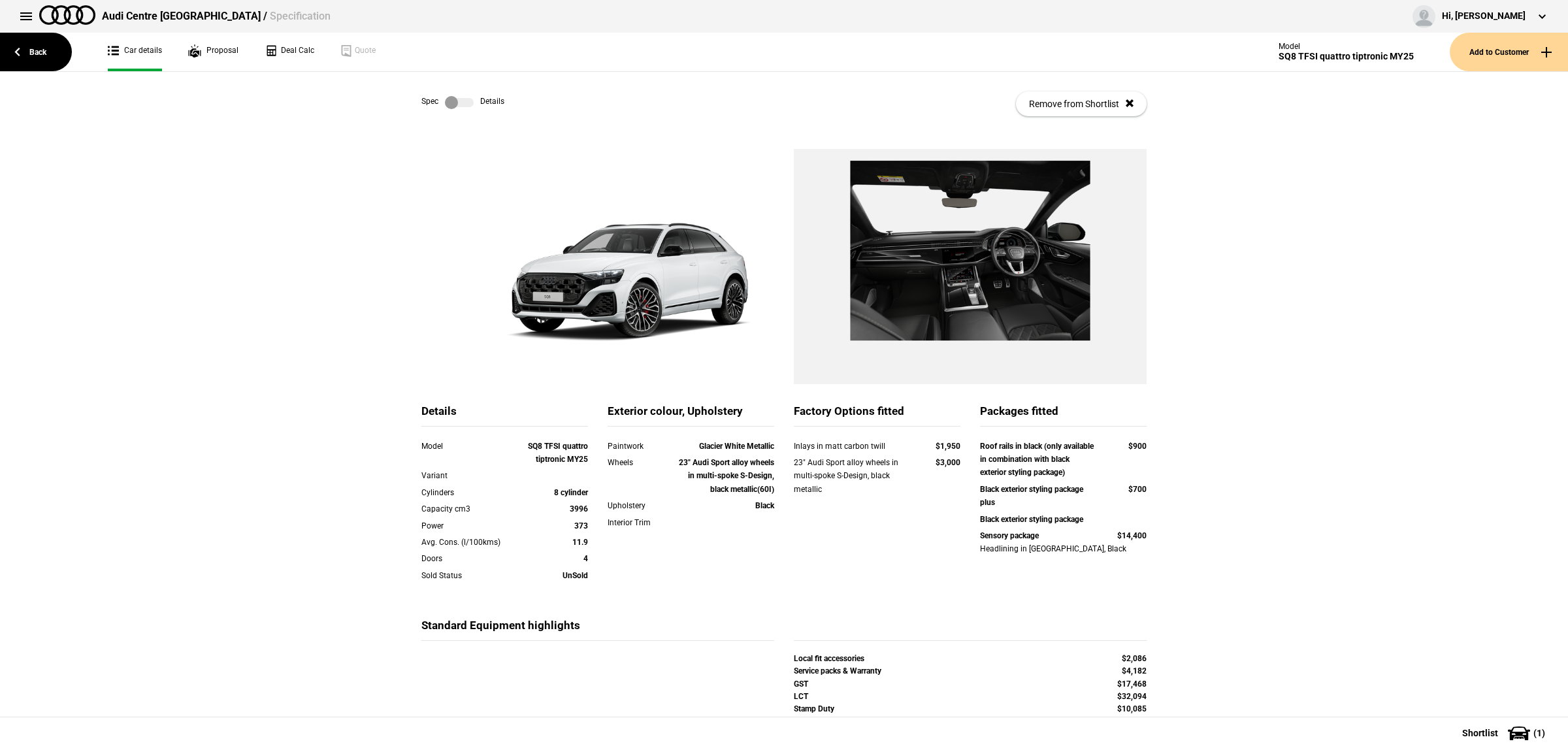
scroll to position [82, 0]
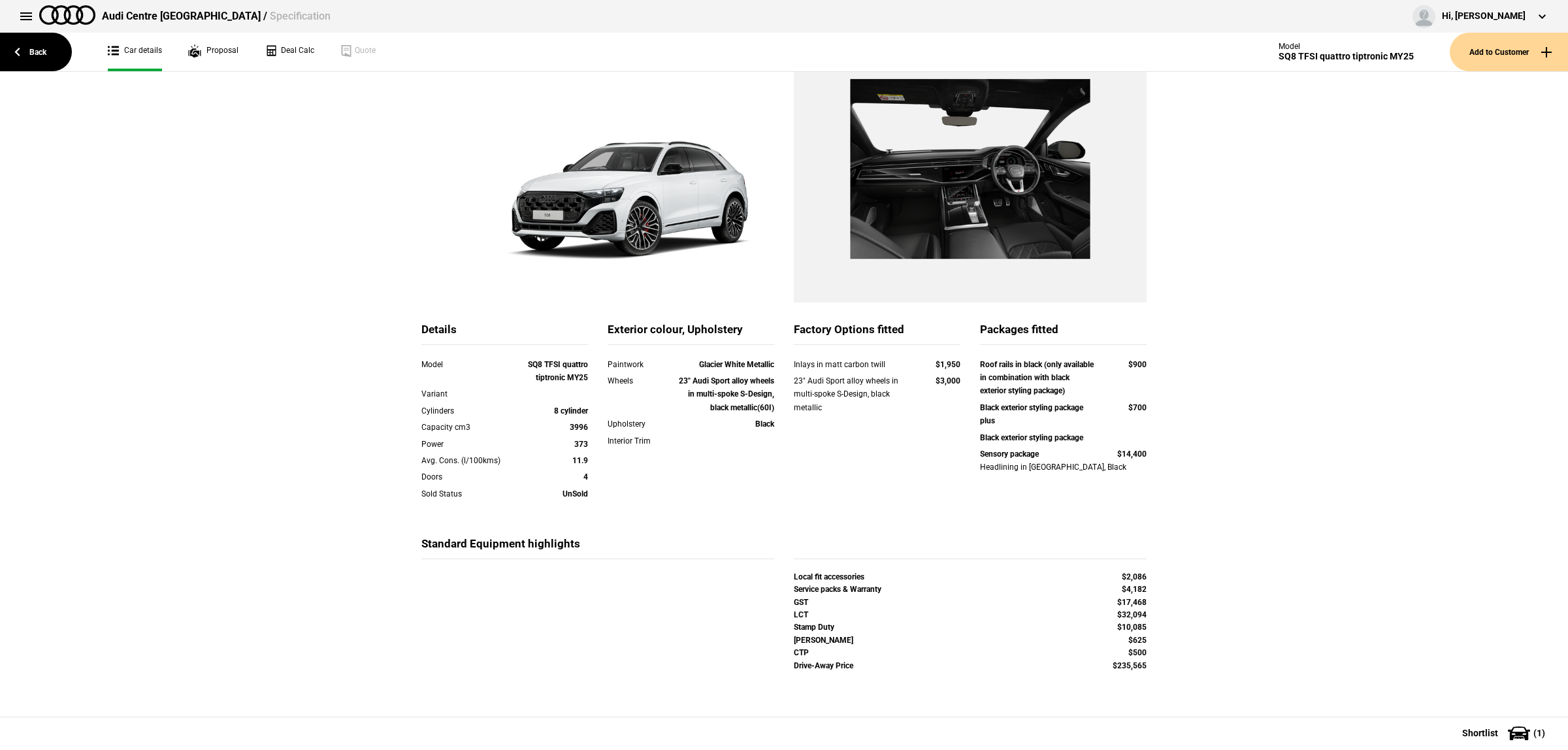
click at [246, 171] on div "Details Model SQ8 TFSI quattro tiptronic MY25 Variant Cylinders 8 cylinder Capa…" at bounding box center [784, 386] width 1568 height 639
